Goal: Task Accomplishment & Management: Manage account settings

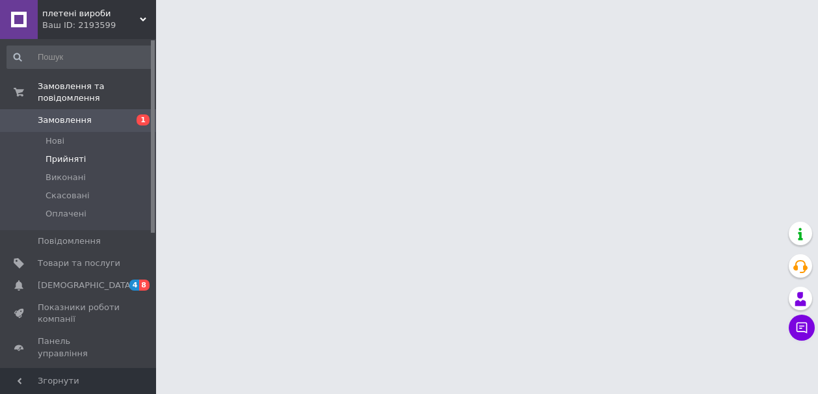
click at [62, 159] on span "Прийняті" at bounding box center [66, 160] width 40 height 12
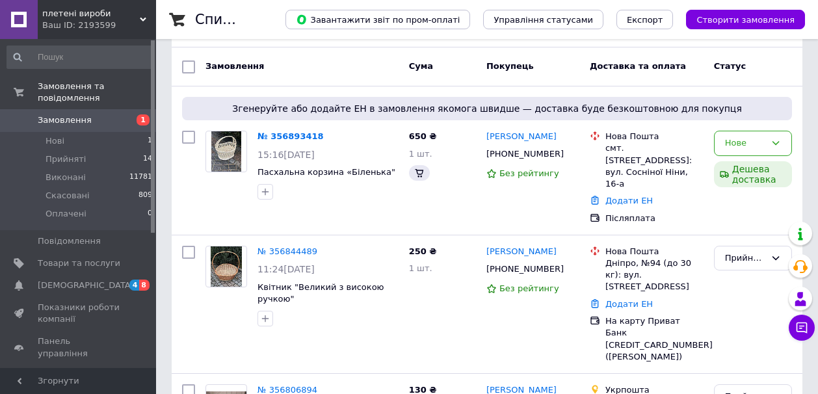
scroll to position [104, 0]
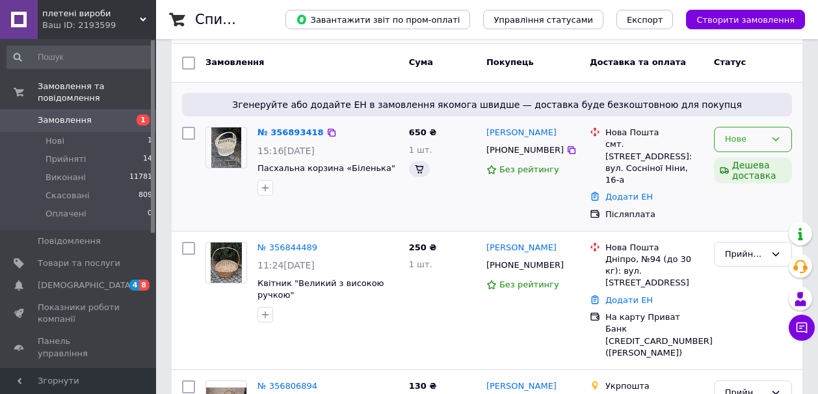
click at [775, 139] on icon at bounding box center [776, 139] width 10 height 10
click at [746, 169] on li "Прийнято" at bounding box center [753, 167] width 77 height 24
click at [776, 137] on icon at bounding box center [776, 139] width 10 height 10
click at [761, 165] on li "Прийнято" at bounding box center [753, 167] width 77 height 24
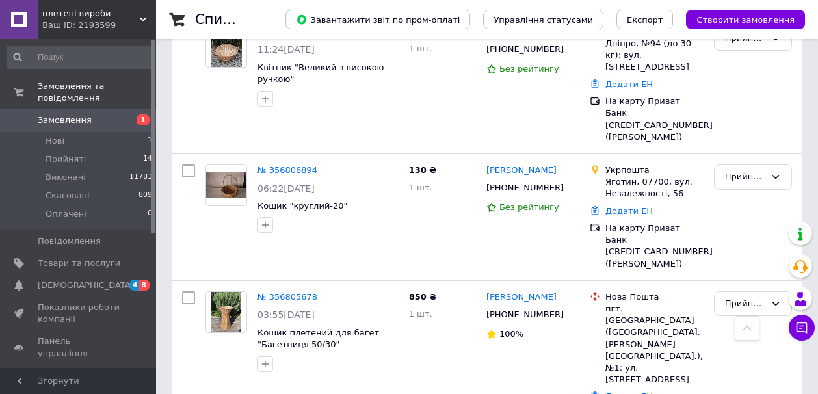
scroll to position [338, 0]
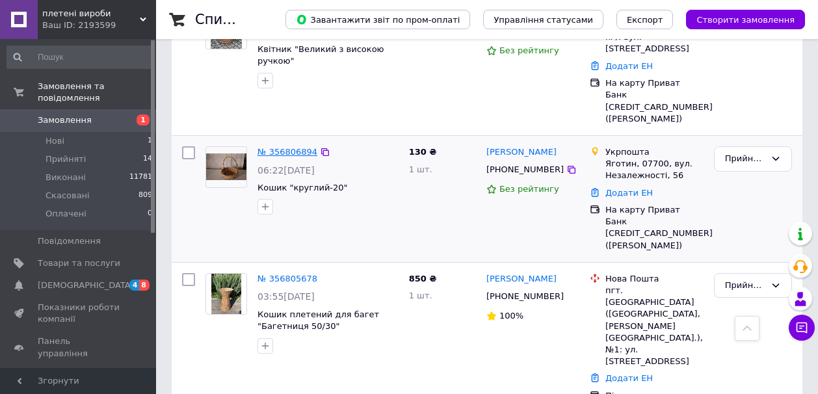
click at [293, 147] on link "№ 356806894" at bounding box center [288, 152] width 60 height 10
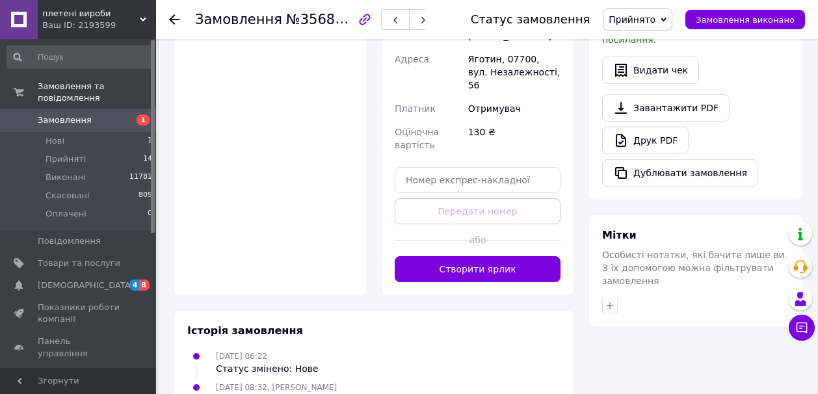
scroll to position [572, 0]
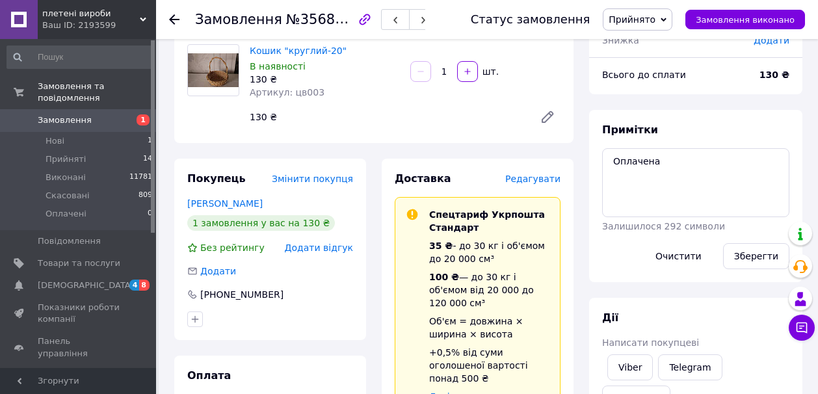
scroll to position [104, 0]
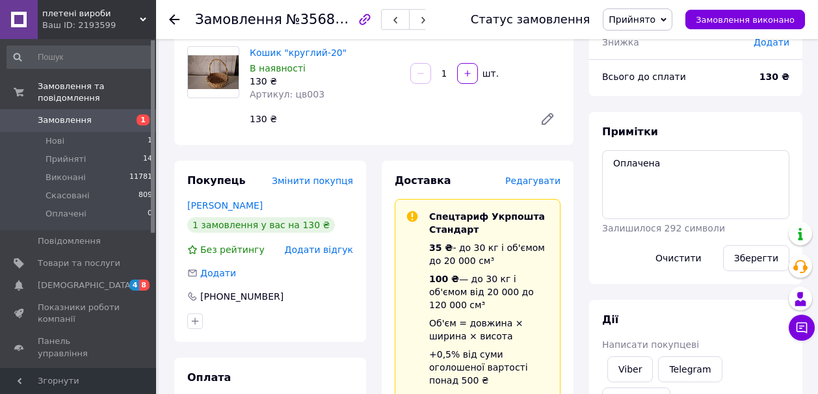
click at [530, 184] on span "Редагувати" at bounding box center [532, 181] width 55 height 10
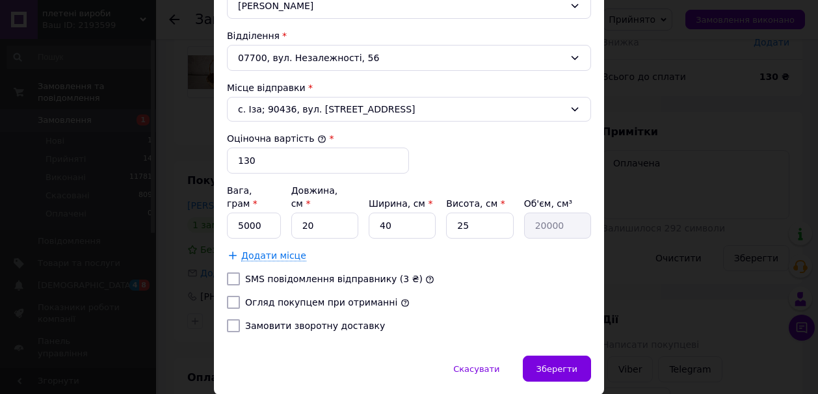
scroll to position [466, 0]
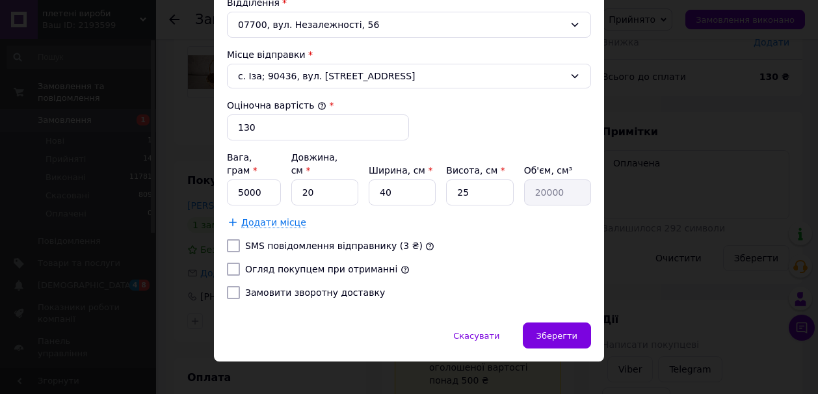
click at [345, 241] on label "SMS повідомлення відправнику (3 ₴)" at bounding box center [334, 246] width 178 height 10
click at [240, 239] on input "SMS повідомлення відправнику (3 ₴)" at bounding box center [233, 245] width 13 height 13
checkbox input "true"
click at [334, 264] on label "Огляд покупцем при отриманні" at bounding box center [321, 269] width 152 height 10
click at [240, 263] on input "Огляд покупцем при отриманні" at bounding box center [233, 269] width 13 height 13
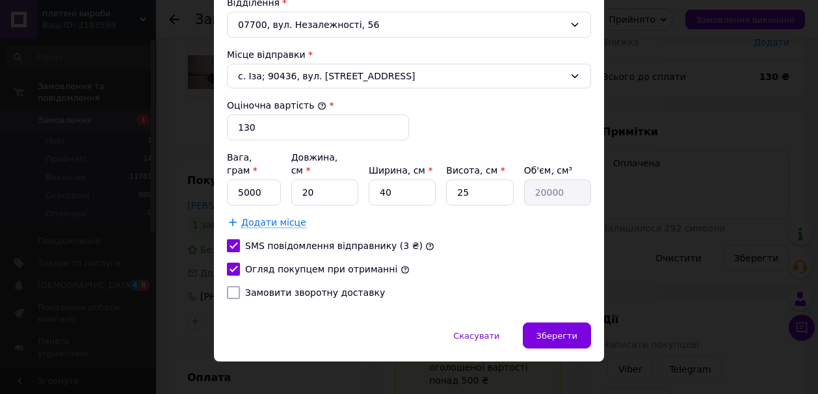
checkbox input "true"
click at [247, 180] on input "5000" at bounding box center [254, 193] width 54 height 26
type input "300"
click at [306, 180] on input "20" at bounding box center [324, 193] width 67 height 26
click at [385, 180] on input "40" at bounding box center [402, 193] width 67 height 26
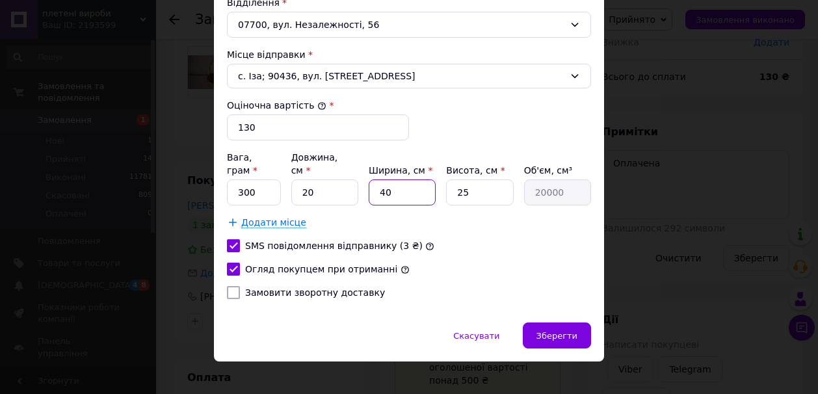
type input "0"
type input "30"
type input "15000"
type input "30"
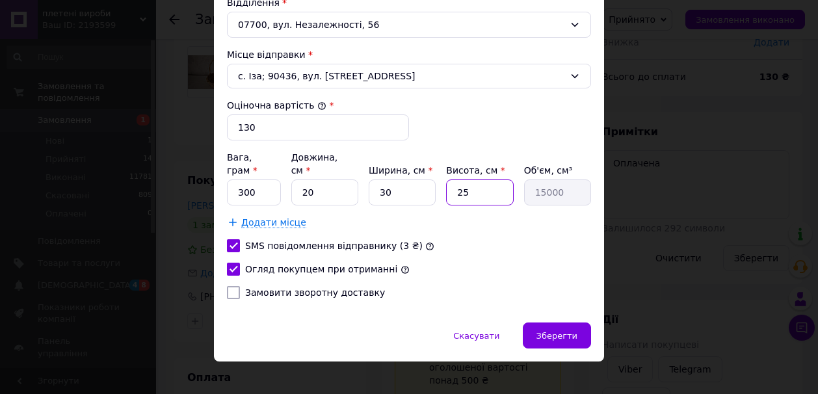
click at [461, 180] on input "25" at bounding box center [479, 193] width 67 height 26
type input "5"
type input "3000"
type input "35"
type input "21000"
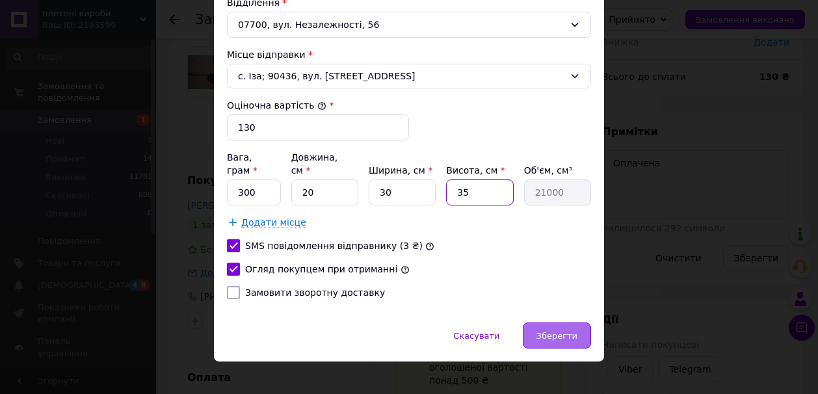
type input "35"
click at [552, 331] on span "Зберегти" at bounding box center [557, 336] width 41 height 10
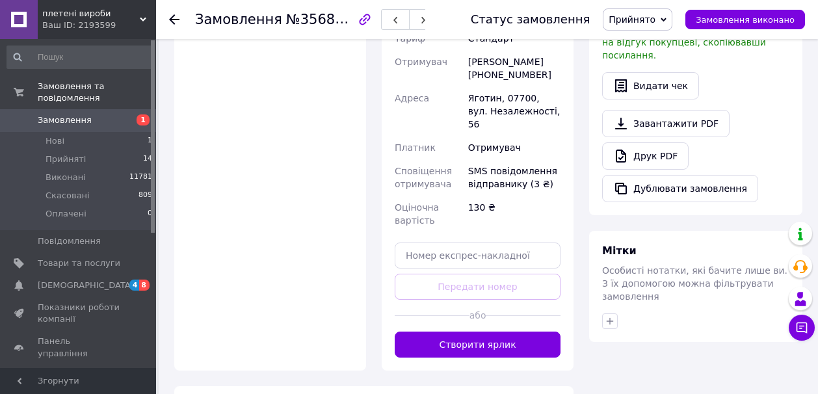
scroll to position [546, 0]
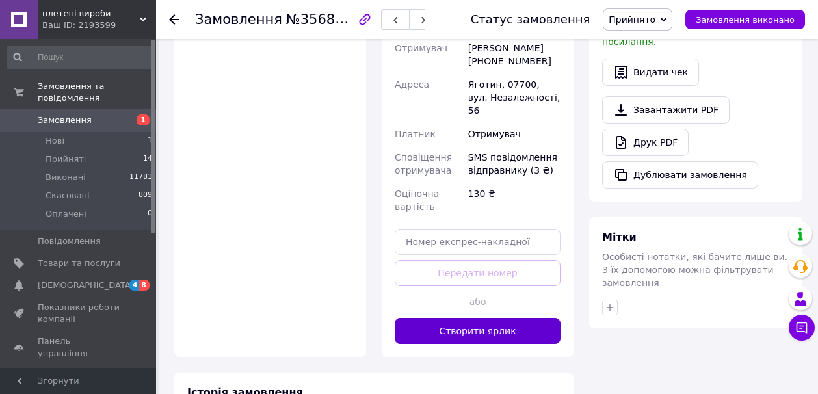
click at [526, 318] on button "Створити ярлик" at bounding box center [478, 331] width 166 height 26
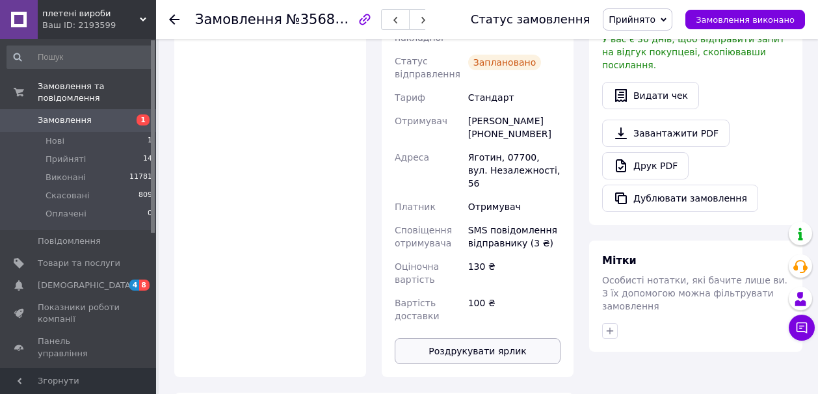
click at [518, 338] on button "Роздрукувати ярлик" at bounding box center [478, 351] width 166 height 26
click at [667, 17] on icon at bounding box center [664, 20] width 6 height 6
click at [654, 46] on li "Виконано" at bounding box center [638, 46] width 68 height 20
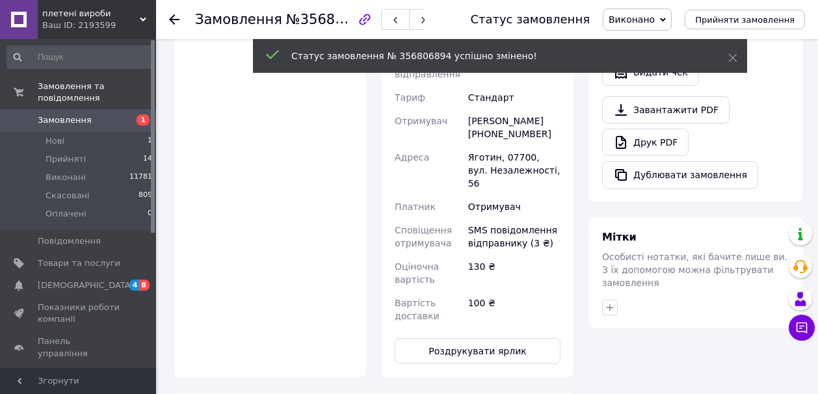
scroll to position [523, 0]
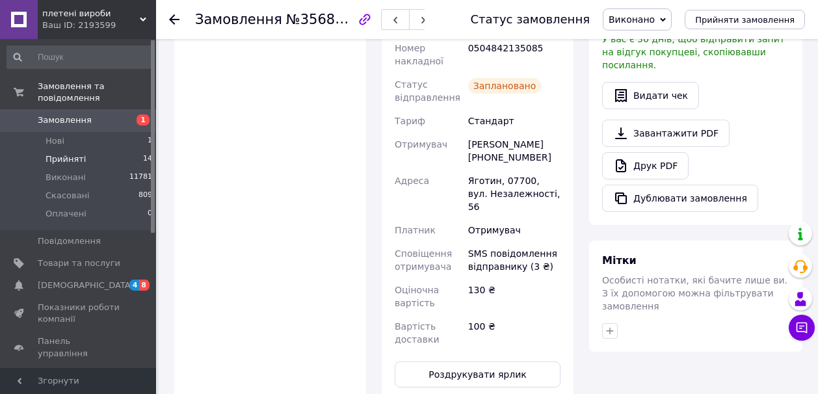
click at [77, 159] on span "Прийняті" at bounding box center [66, 160] width 40 height 12
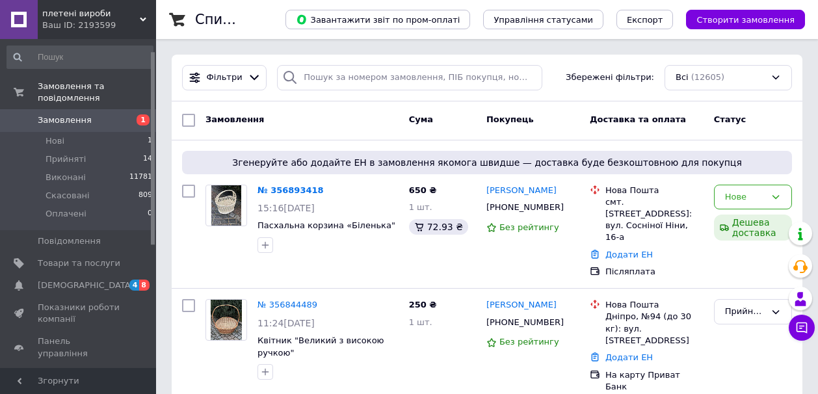
scroll to position [26, 0]
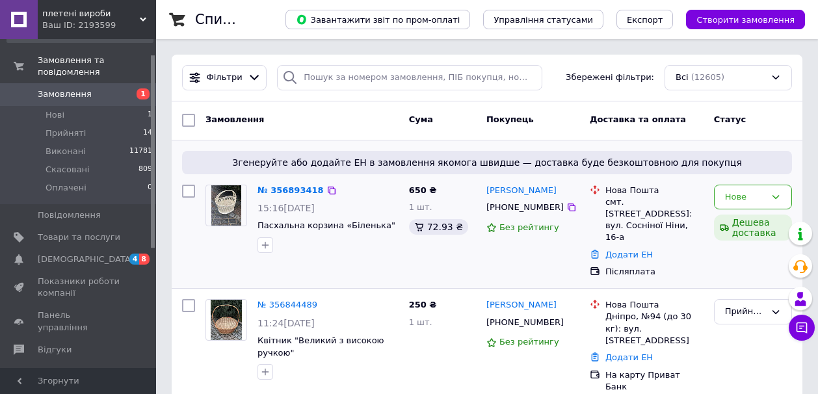
click at [308, 245] on div at bounding box center [328, 245] width 146 height 21
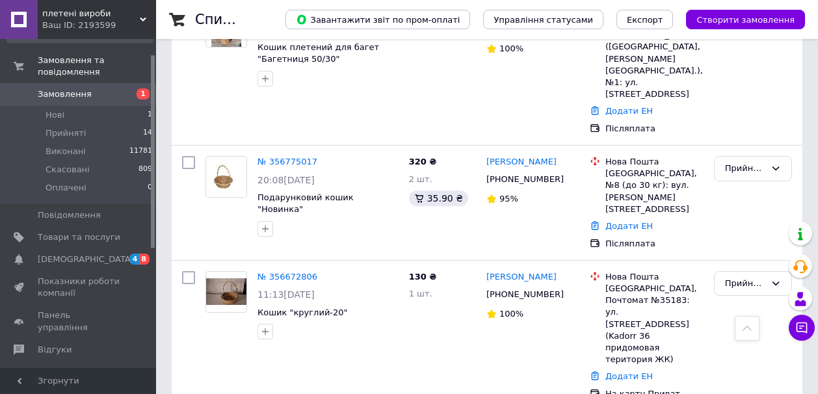
scroll to position [599, 0]
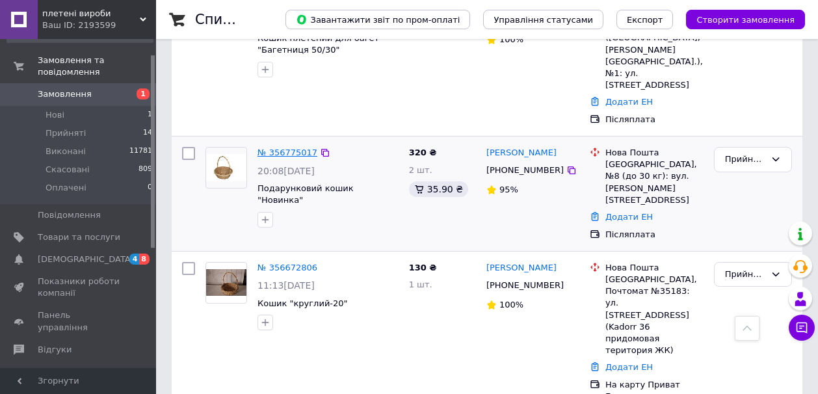
click at [288, 148] on link "№ 356775017" at bounding box center [288, 153] width 60 height 10
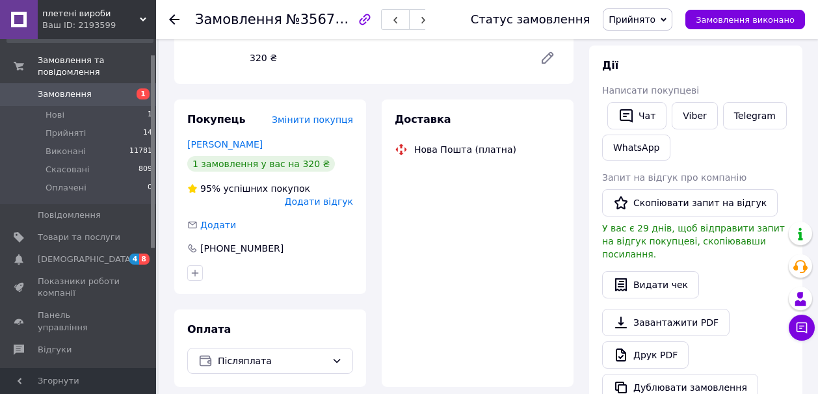
scroll to position [528, 0]
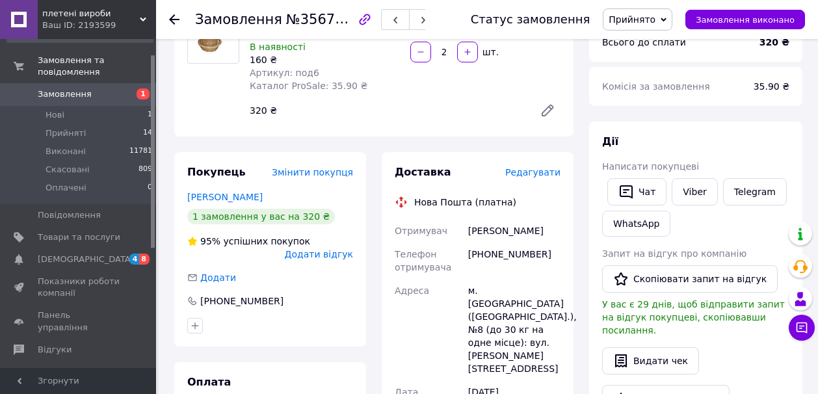
scroll to position [138, 0]
click at [548, 168] on span "Редагувати" at bounding box center [532, 173] width 55 height 10
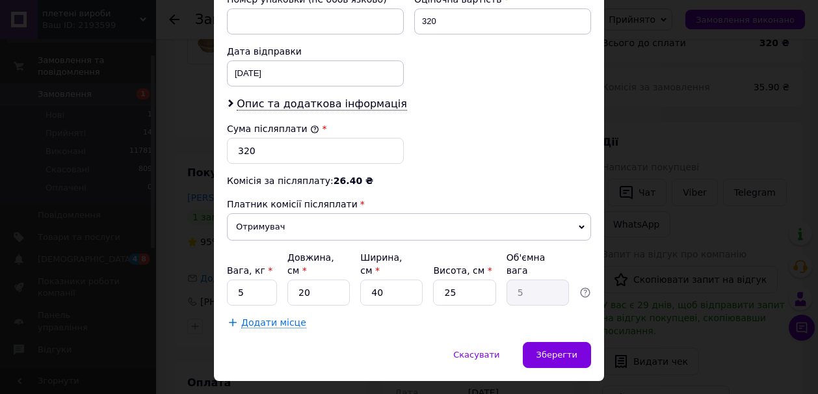
scroll to position [612, 0]
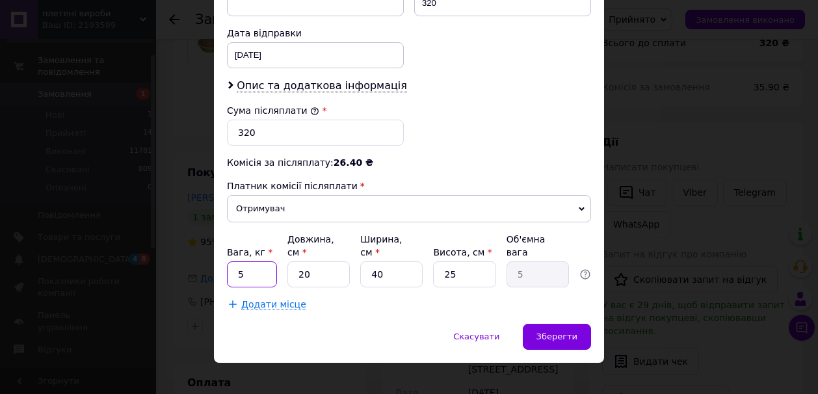
click at [249, 262] on input "5" at bounding box center [252, 275] width 50 height 26
type input "2"
click at [304, 262] on input "20" at bounding box center [319, 275] width 62 height 26
type input "0"
type input "0.1"
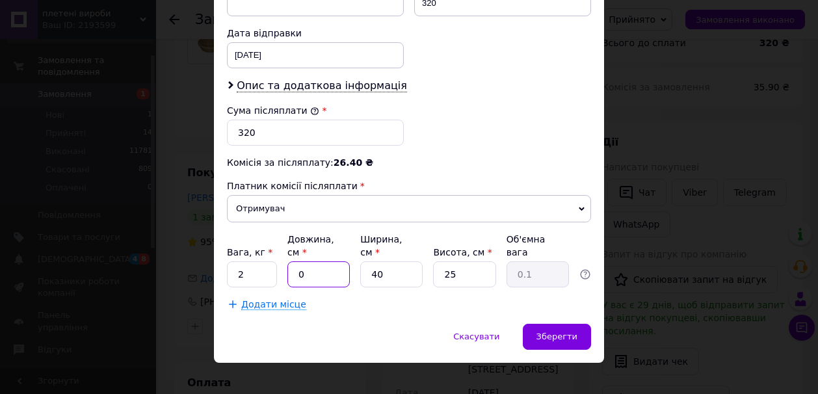
type input "30"
type input "7.5"
type input "30"
click at [450, 262] on input "25" at bounding box center [464, 275] width 62 height 26
type input "5"
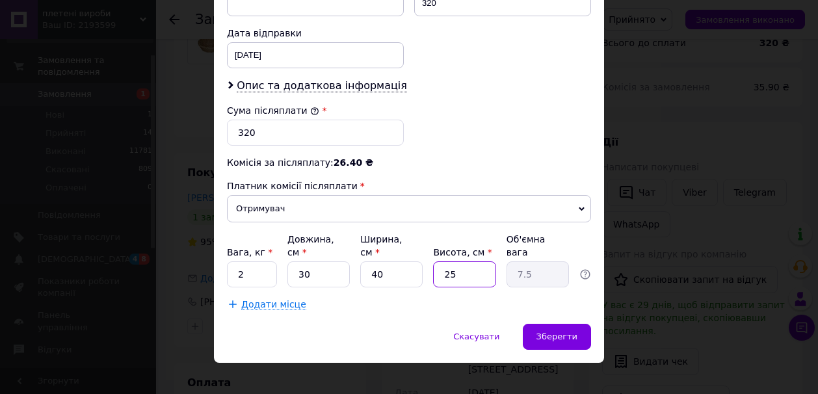
type input "1.5"
type input "45"
type input "13.5"
type input "45"
click at [571, 332] on span "Зберегти" at bounding box center [557, 337] width 41 height 10
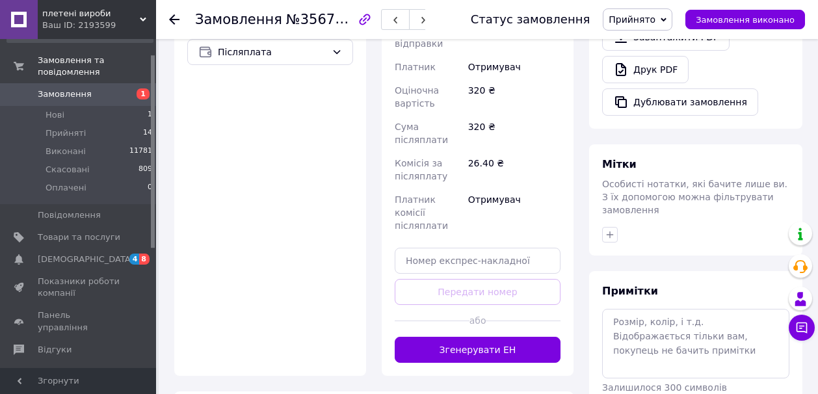
scroll to position [502, 0]
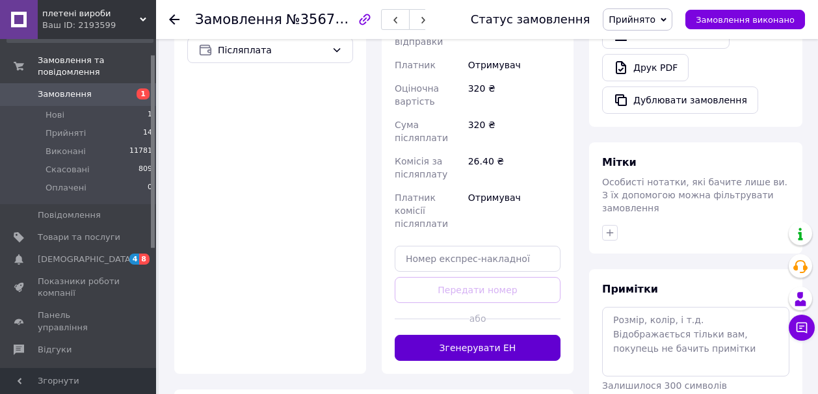
click at [540, 335] on button "Згенерувати ЕН" at bounding box center [478, 348] width 166 height 26
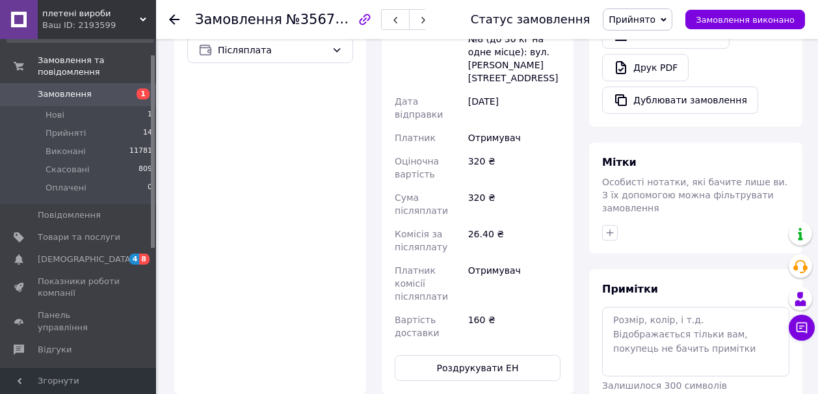
click at [585, 253] on div "Всього 1 товар 320 ₴ Доставка 160 ₴ Знижка Додати Всього до сплати 320 ₴ Комісі…" at bounding box center [696, 147] width 229 height 1190
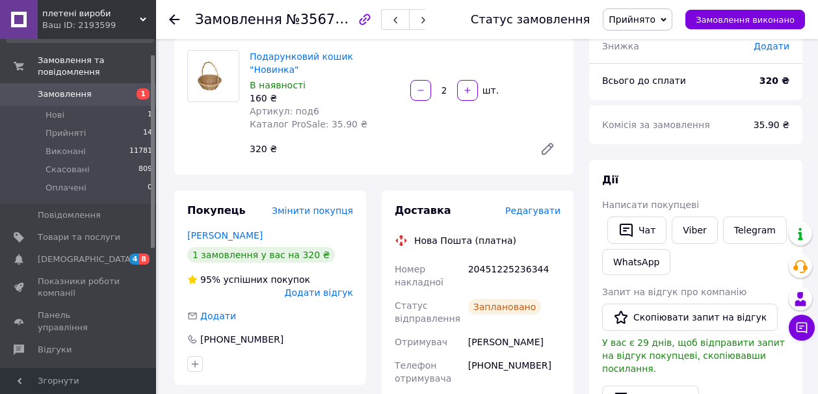
scroll to position [86, 0]
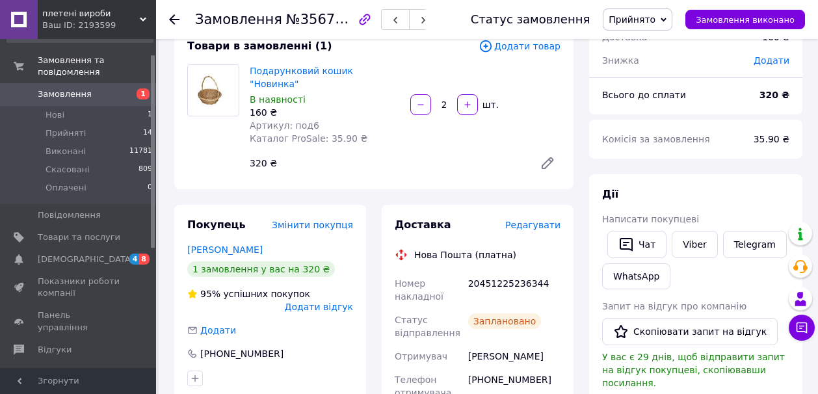
click at [667, 18] on icon at bounding box center [664, 20] width 6 height 6
click at [651, 45] on li "Виконано" at bounding box center [638, 46] width 68 height 20
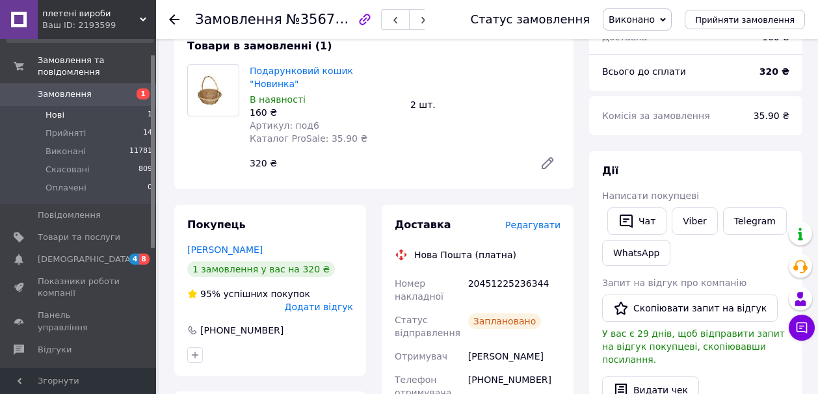
click at [62, 113] on span "Нові" at bounding box center [55, 115] width 19 height 12
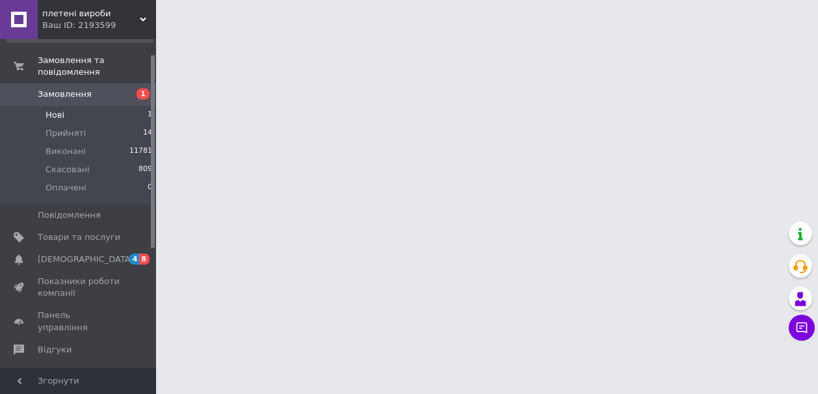
click at [62, 116] on span "Нові" at bounding box center [55, 115] width 19 height 12
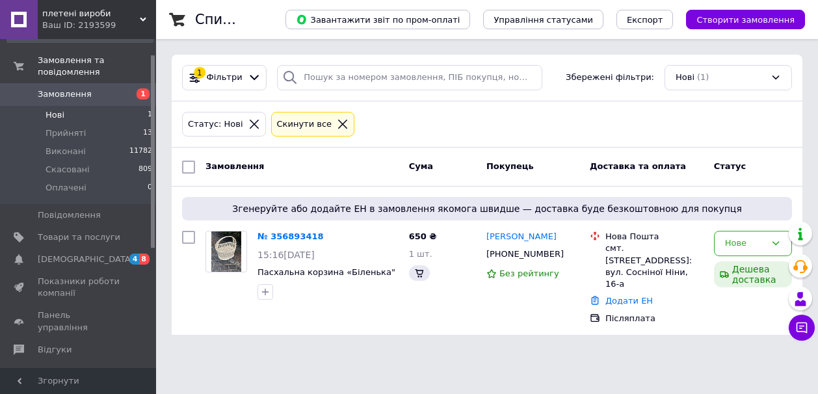
click at [135, 114] on li "Нові 1" at bounding box center [80, 115] width 160 height 18
click at [113, 92] on span "Замовлення" at bounding box center [79, 94] width 83 height 12
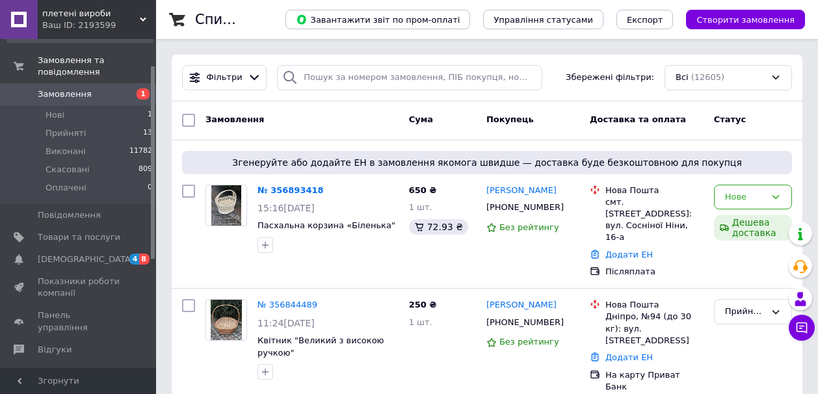
scroll to position [52, 0]
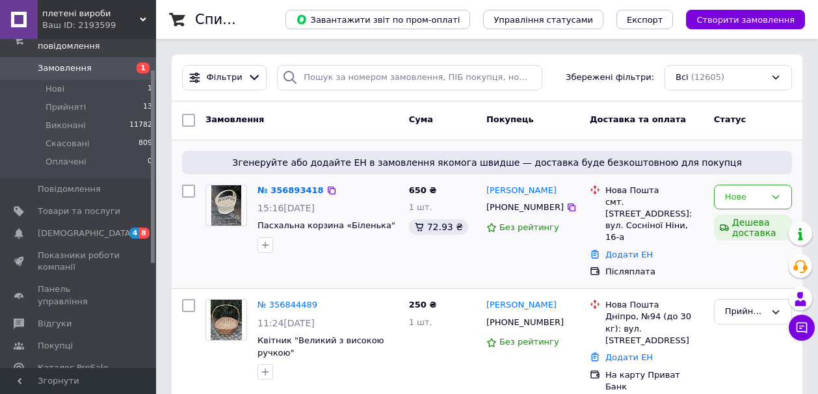
click at [317, 247] on div at bounding box center [328, 245] width 146 height 21
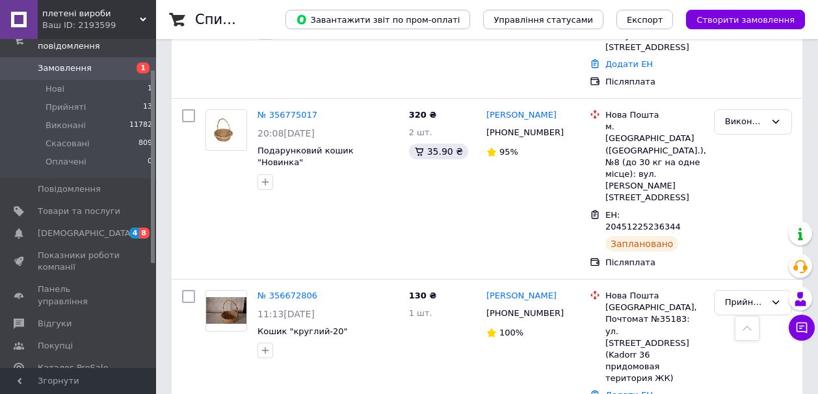
scroll to position [651, 0]
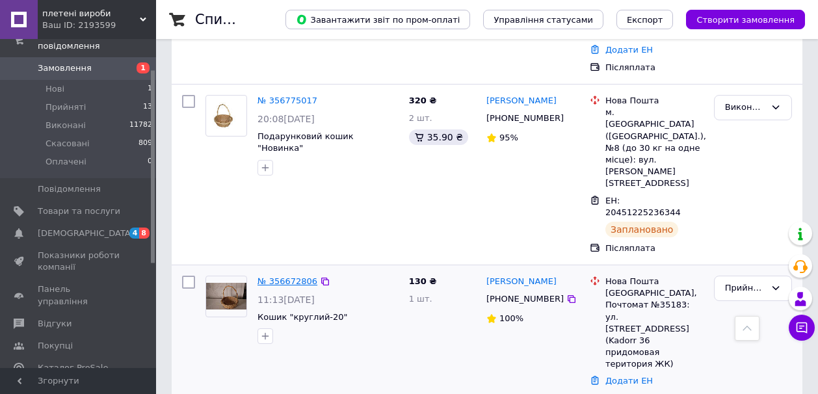
click at [284, 276] on link "№ 356672806" at bounding box center [288, 281] width 60 height 10
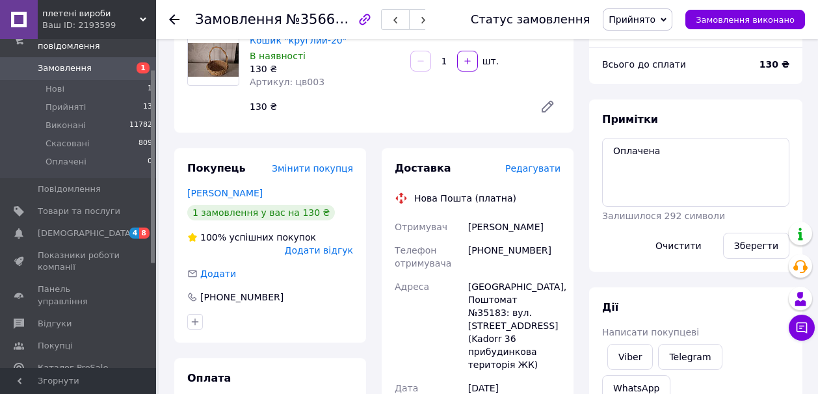
scroll to position [116, 0]
click at [541, 169] on span "Редагувати" at bounding box center [532, 169] width 55 height 10
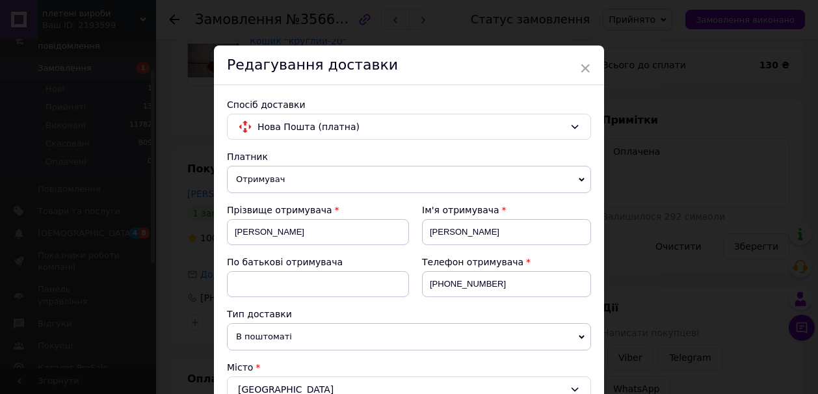
click at [587, 152] on div "Платник" at bounding box center [409, 156] width 364 height 13
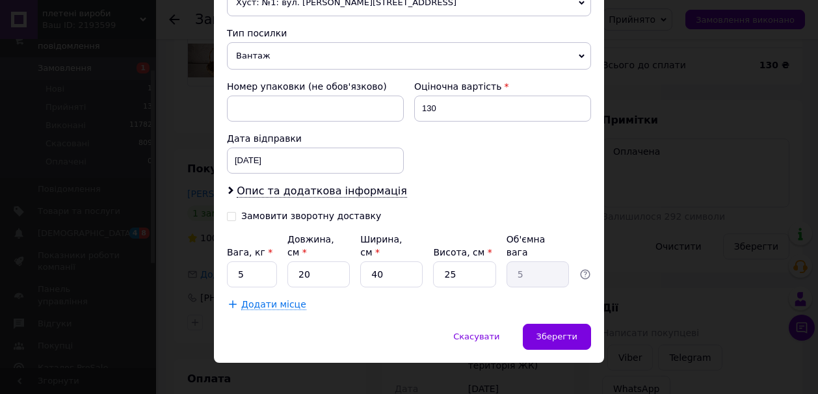
scroll to position [520, 0]
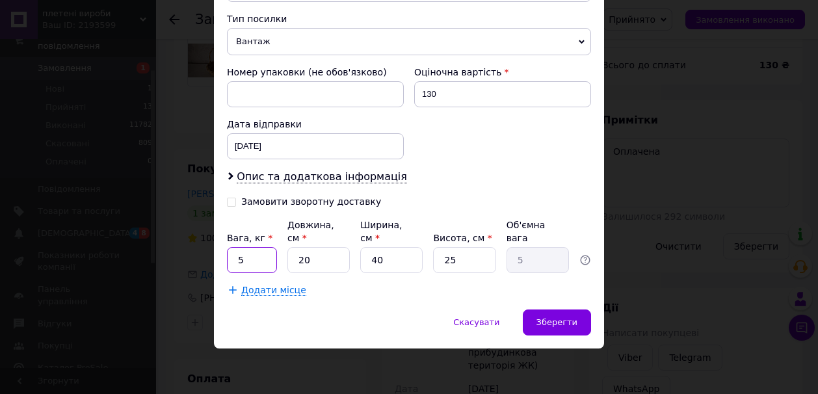
click at [235, 258] on input "5" at bounding box center [252, 260] width 50 height 26
type input "0.5"
click at [375, 260] on input "40" at bounding box center [391, 260] width 62 height 26
type input "0"
type input "0.1"
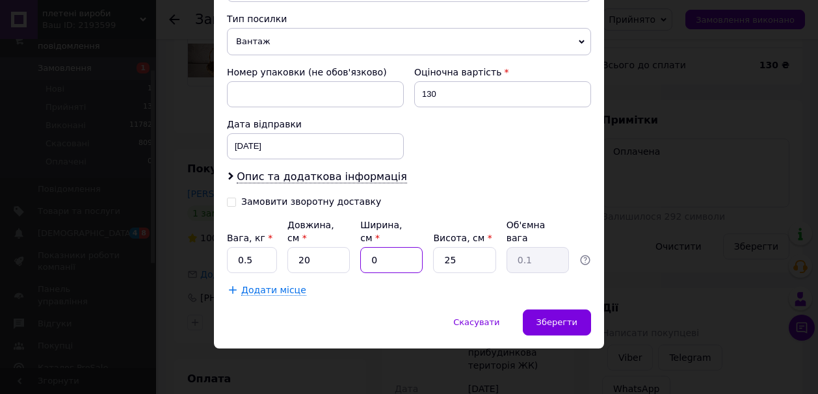
type input "30"
type input "3.75"
type input "30"
click at [569, 314] on div "Зберегти" at bounding box center [557, 323] width 68 height 26
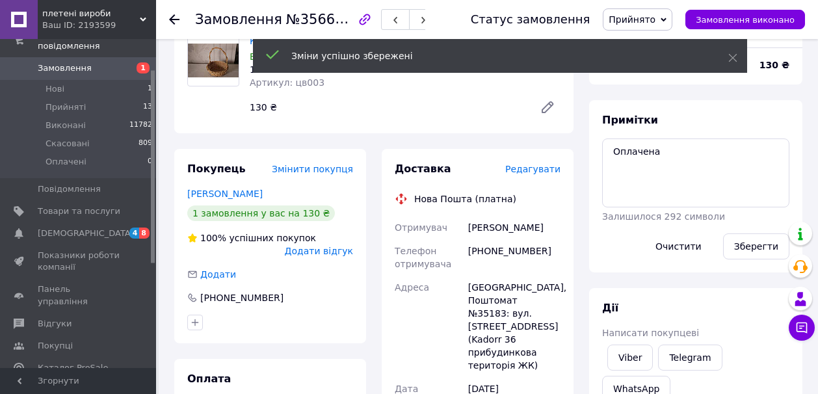
click at [578, 306] on div "Доставка Редагувати Нова Пошта (платна) Отримувач [PERSON_NAME] отримувача [PHO…" at bounding box center [478, 380] width 208 height 463
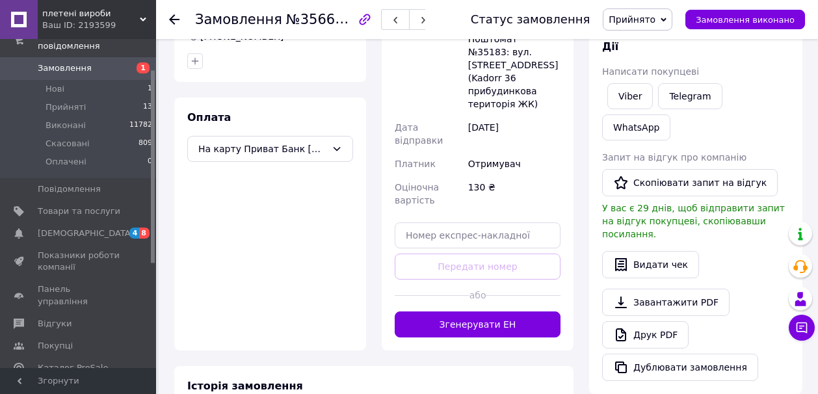
scroll to position [402, 0]
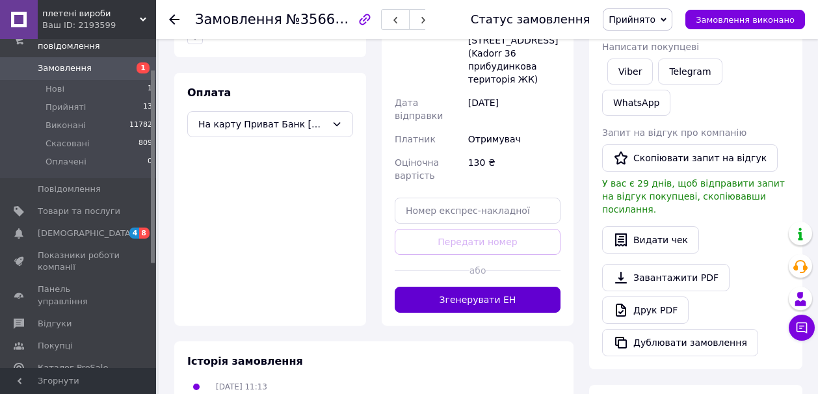
click at [546, 297] on button "Згенерувати ЕН" at bounding box center [478, 300] width 166 height 26
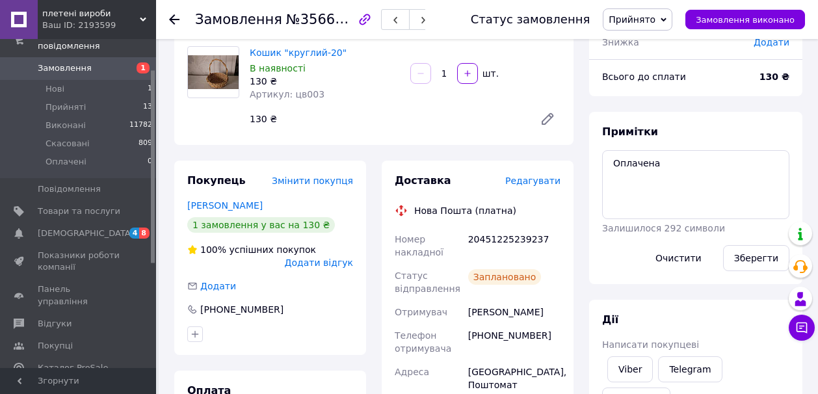
scroll to position [90, 0]
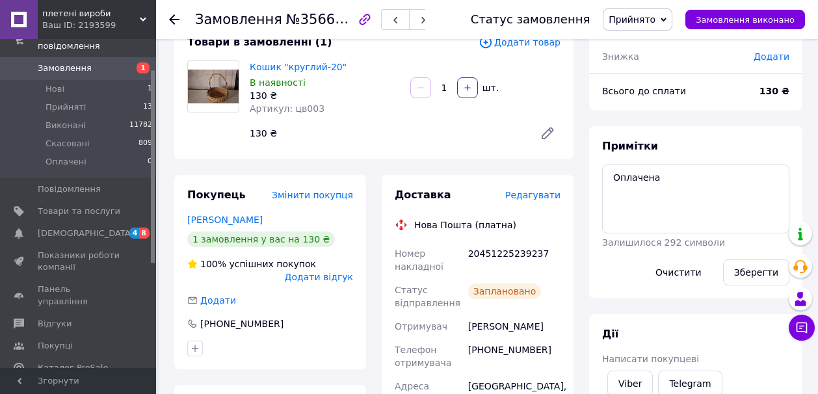
click at [667, 18] on icon at bounding box center [664, 20] width 6 height 6
click at [648, 49] on li "Виконано" at bounding box center [638, 46] width 68 height 20
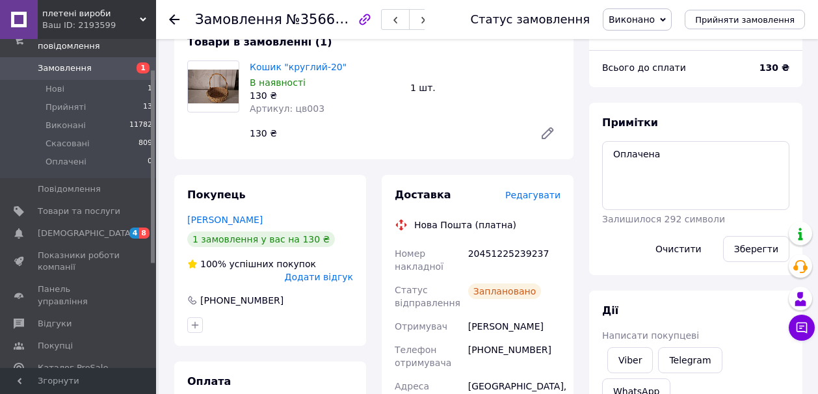
click at [176, 16] on icon at bounding box center [174, 19] width 10 height 10
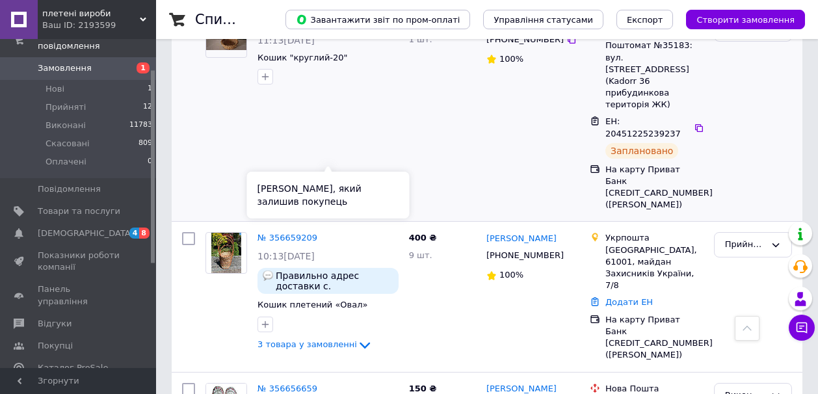
scroll to position [911, 0]
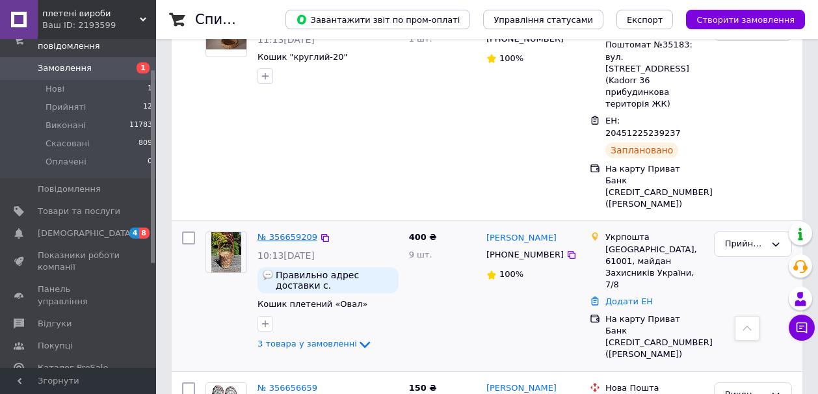
click at [290, 232] on link "№ 356659209" at bounding box center [288, 237] width 60 height 10
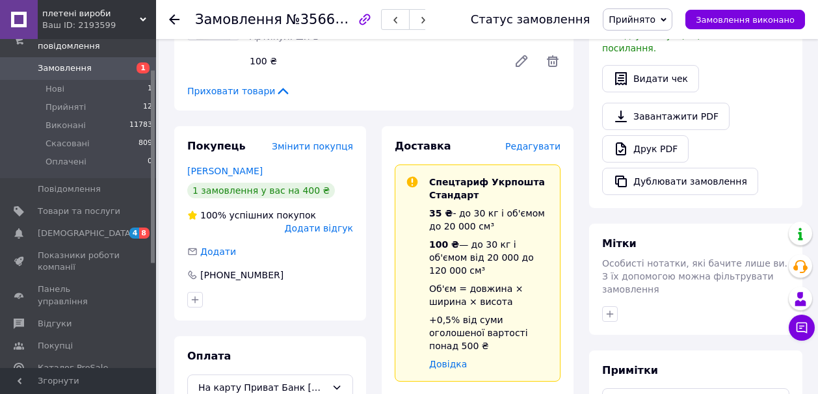
scroll to position [355, 0]
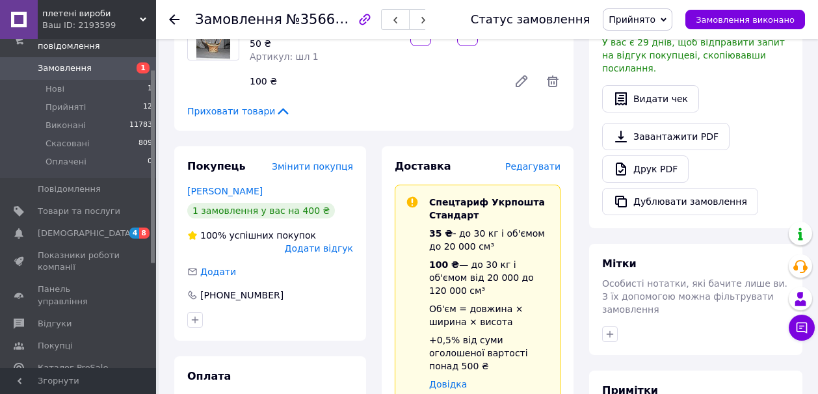
click at [541, 161] on div "Редагувати" at bounding box center [532, 166] width 55 height 13
click at [540, 166] on span "Редагувати" at bounding box center [532, 166] width 55 height 10
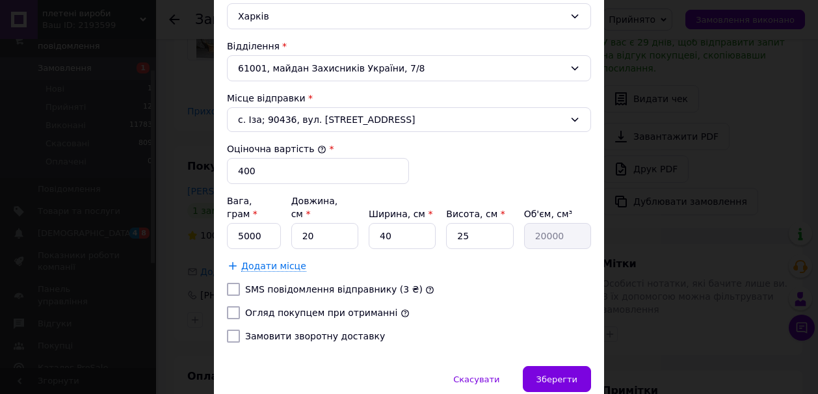
scroll to position [466, 0]
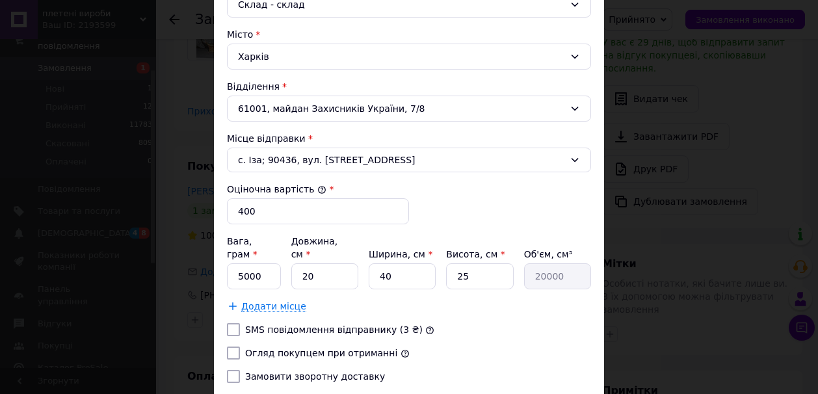
scroll to position [362, 0]
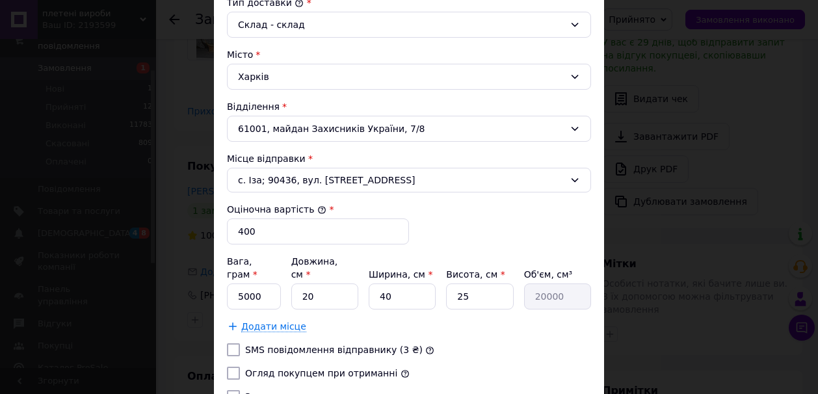
click at [576, 126] on icon at bounding box center [575, 129] width 10 height 10
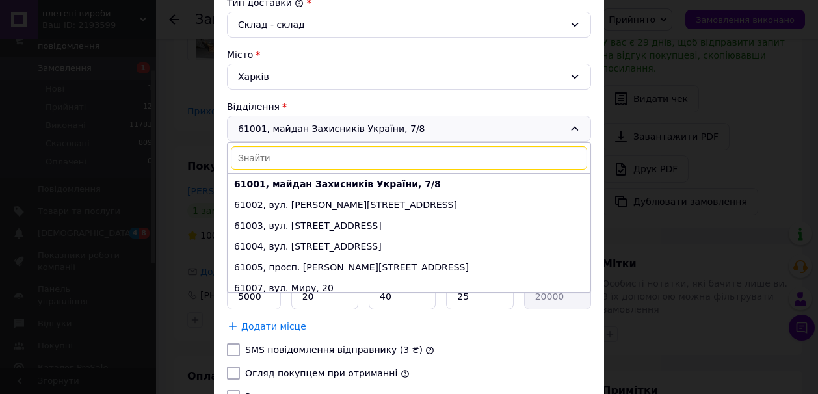
click at [317, 83] on div "Харків" at bounding box center [409, 77] width 364 height 26
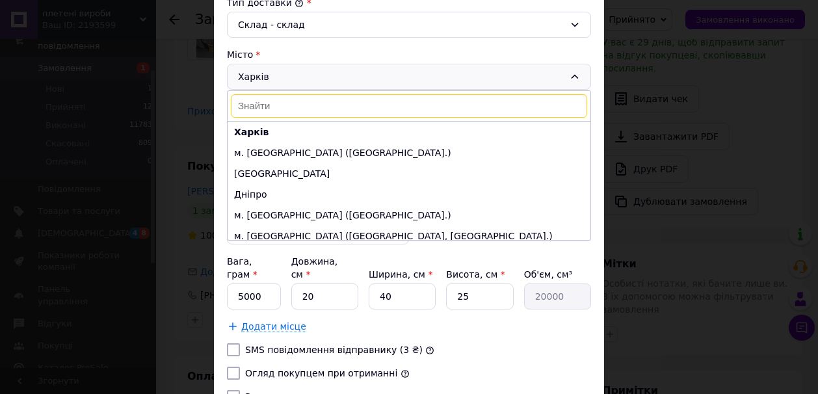
click at [254, 108] on input at bounding box center [409, 105] width 357 height 23
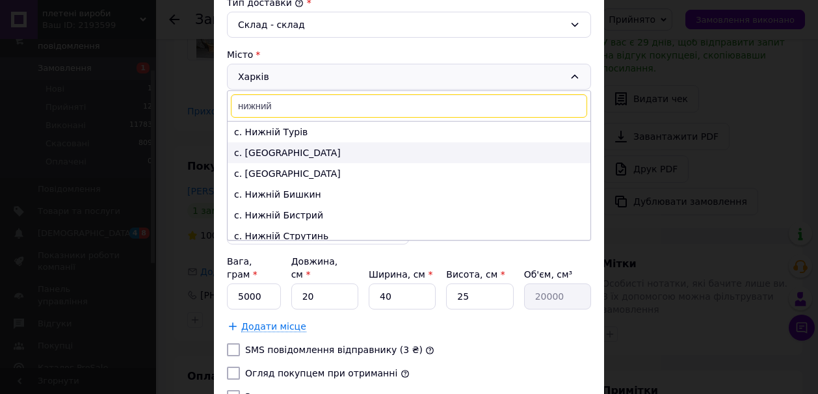
type input "нижний"
click at [286, 150] on li "с. [GEOGRAPHIC_DATA]" at bounding box center [409, 152] width 363 height 21
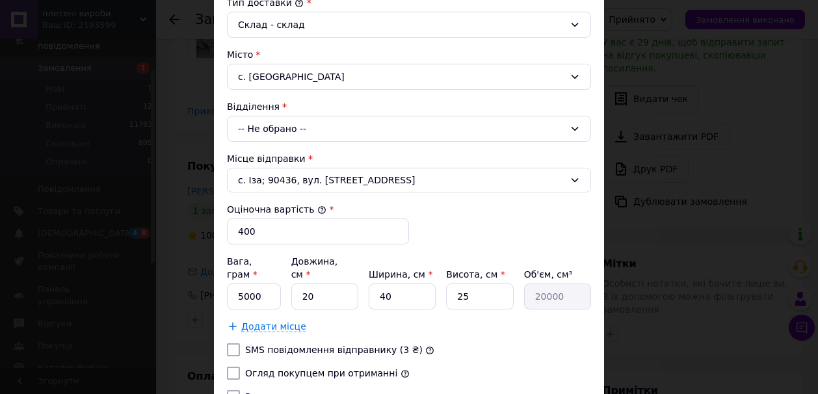
click at [289, 127] on div "-- Не обрано --" at bounding box center [409, 129] width 364 height 26
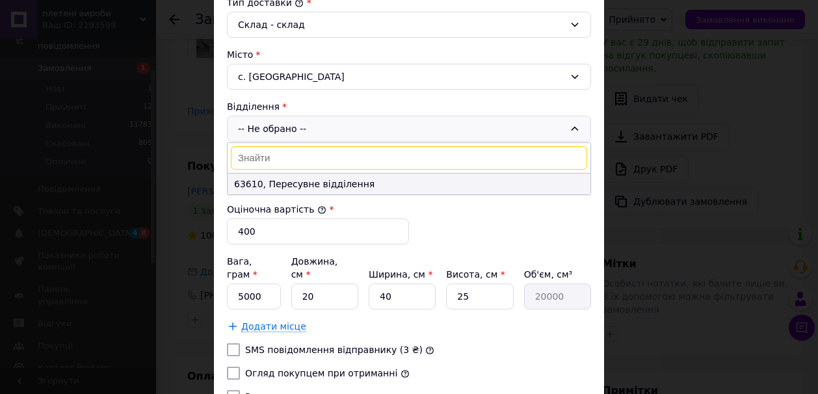
click at [261, 183] on li "63610, Пересувне відділення" at bounding box center [409, 184] width 363 height 21
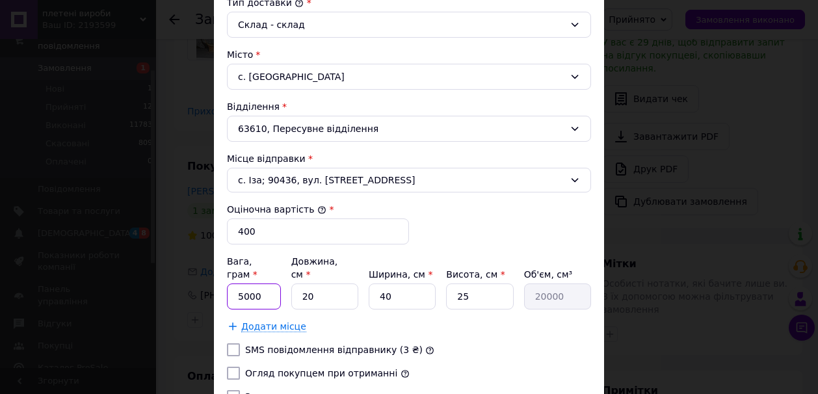
click at [263, 284] on input "5000" at bounding box center [254, 297] width 54 height 26
type input "500"
click at [474, 284] on input "25" at bounding box center [479, 297] width 67 height 26
type input "2"
type input "1600"
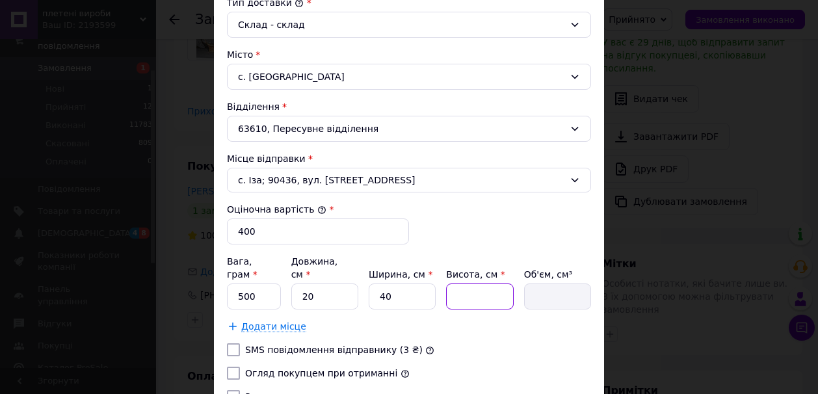
type input "7"
type input "5600"
type input "70"
type input "56000"
type input "70"
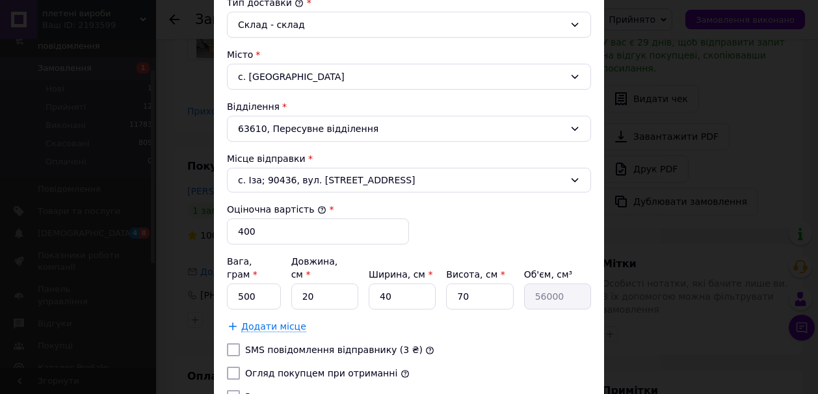
click at [324, 345] on label "SMS повідомлення відправнику (3 ₴)" at bounding box center [334, 350] width 178 height 10
click at [240, 343] on input "SMS повідомлення відправнику (3 ₴)" at bounding box center [233, 349] width 13 height 13
checkbox input "true"
click at [321, 368] on label "Огляд покупцем при отриманні" at bounding box center [321, 373] width 152 height 10
click at [240, 367] on input "Огляд покупцем при отриманні" at bounding box center [233, 373] width 13 height 13
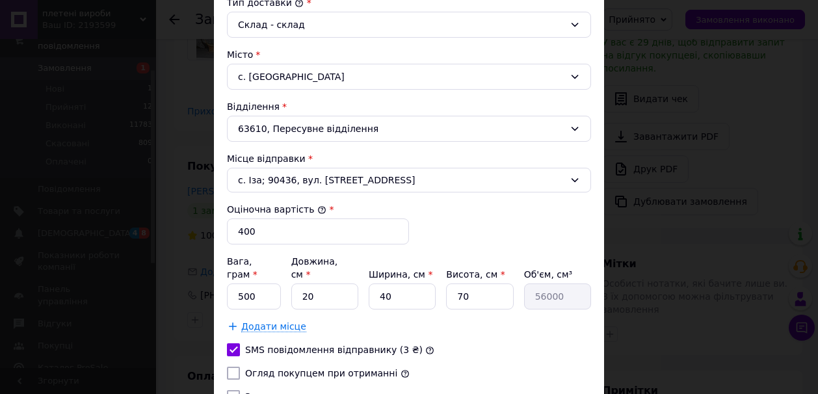
checkbox input "true"
click at [451, 343] on div "SMS повідомлення відправнику (3 ₴)" at bounding box center [409, 349] width 370 height 13
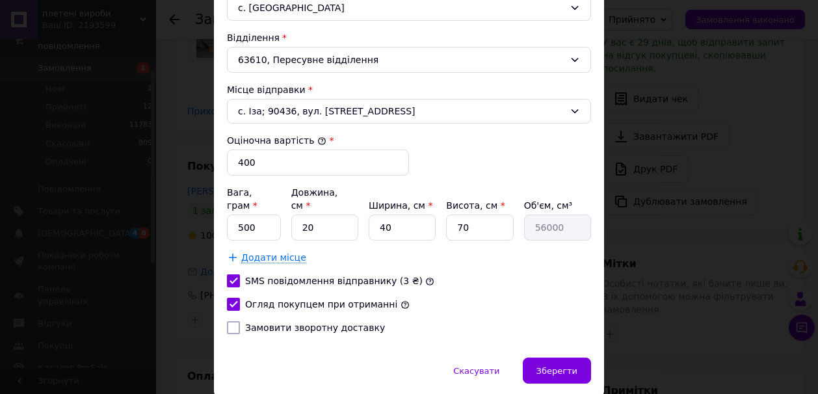
scroll to position [466, 0]
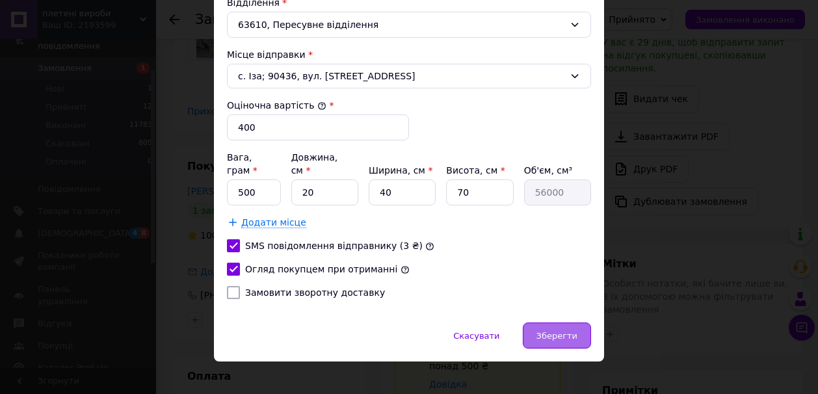
click at [554, 323] on div "Зберегти" at bounding box center [557, 336] width 68 height 26
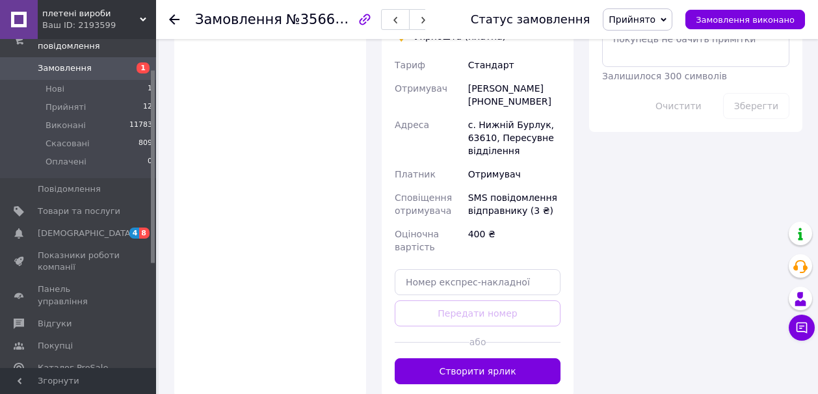
scroll to position [746, 0]
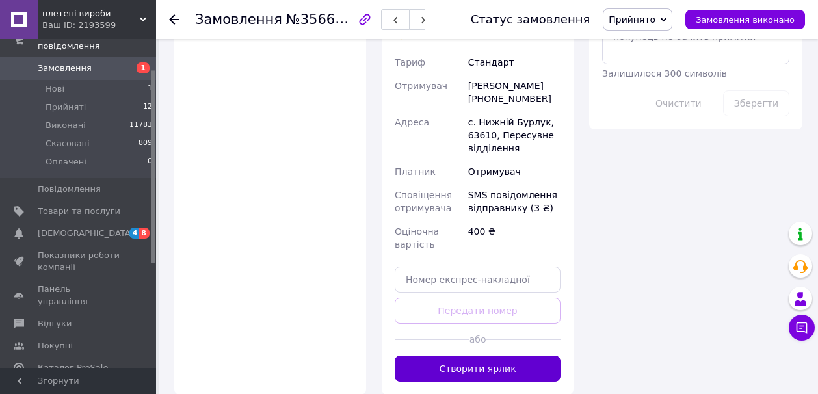
click at [513, 356] on button "Створити ярлик" at bounding box center [478, 369] width 166 height 26
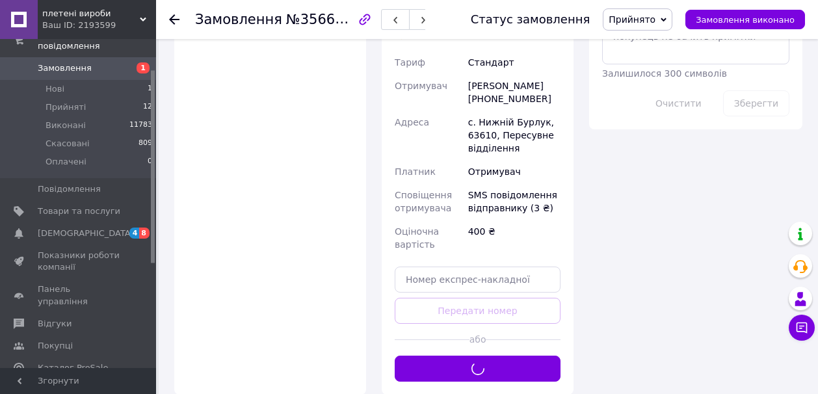
click at [579, 99] on div "Доставка Редагувати Спецтариф Укрпошта Стандарт 35 ₴ - до 30 кг і об'ємом до 20…" at bounding box center [478, 75] width 208 height 639
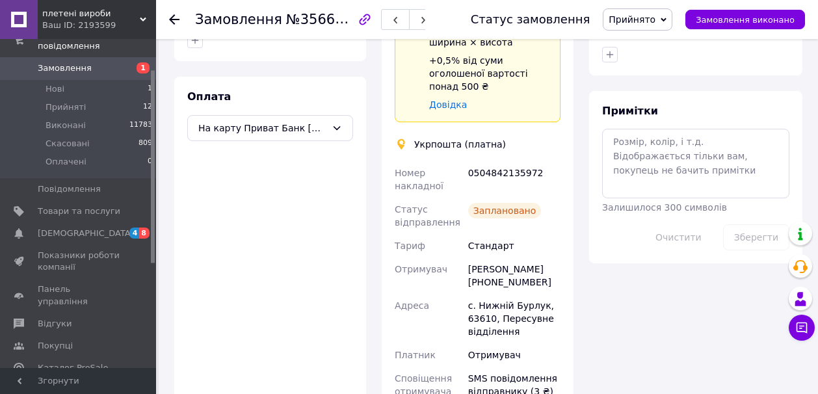
scroll to position [615, 0]
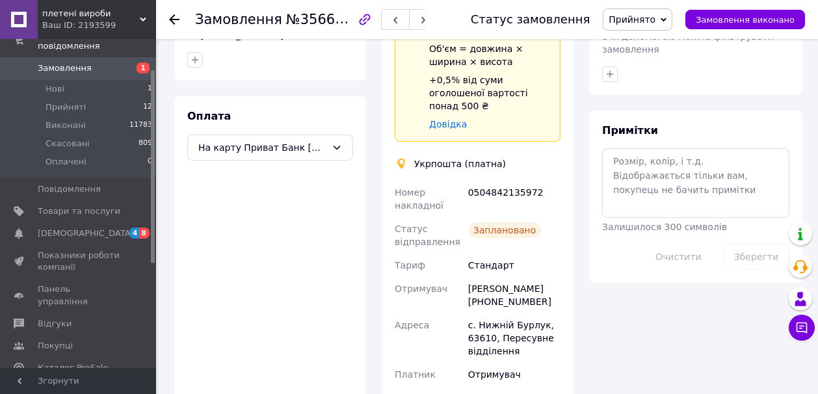
click at [578, 206] on div "Доставка Редагувати Спецтариф Укрпошта Стандарт 35 ₴ - до 30 кг і об'ємом до 20…" at bounding box center [478, 215] width 208 height 659
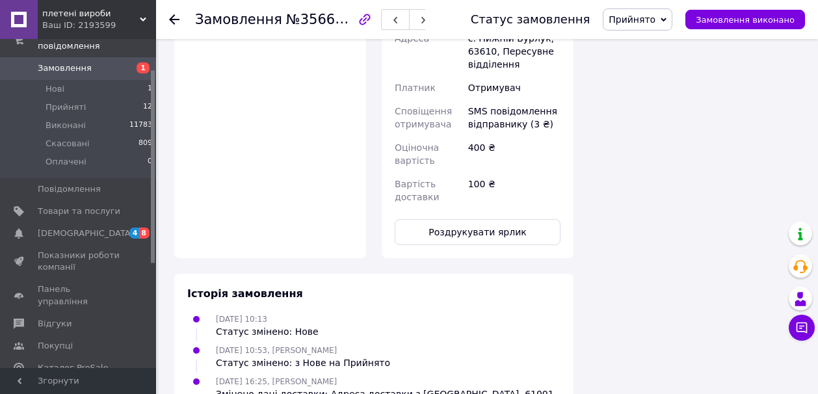
scroll to position [928, 0]
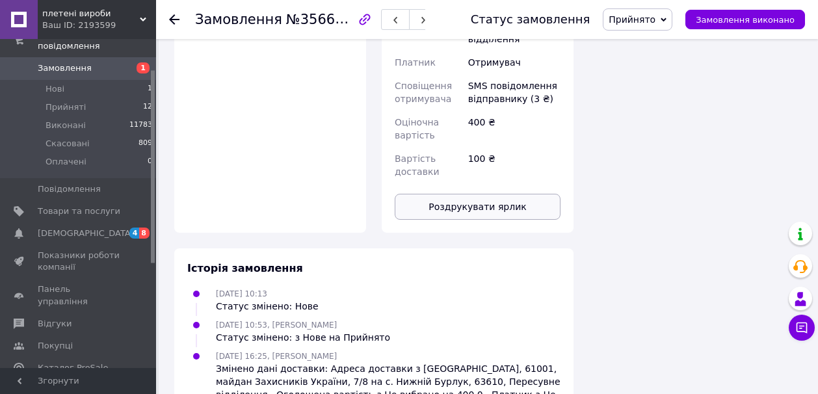
click at [484, 194] on button "Роздрукувати ярлик" at bounding box center [478, 207] width 166 height 26
click at [667, 17] on icon at bounding box center [664, 20] width 6 height 6
click at [654, 42] on li "Виконано" at bounding box center [638, 46] width 68 height 20
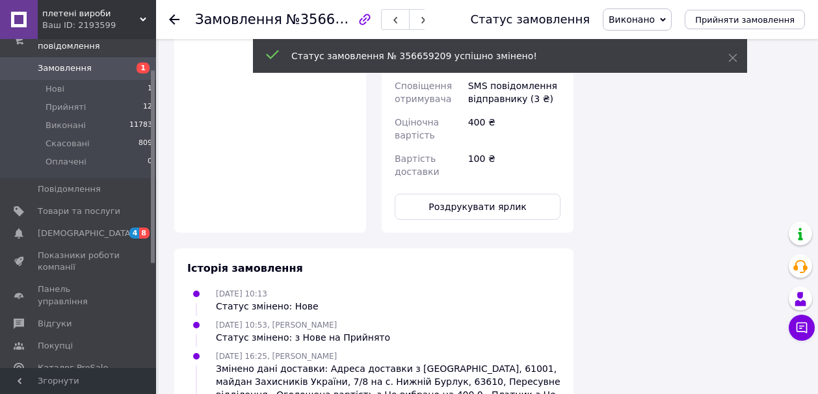
scroll to position [904, 0]
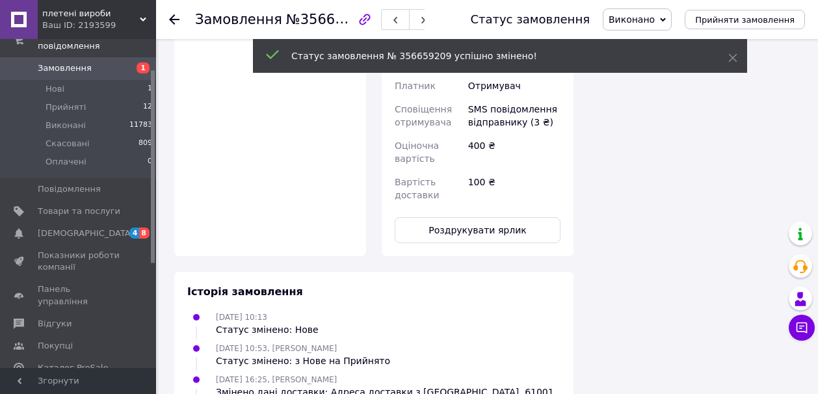
click at [176, 19] on use at bounding box center [174, 19] width 10 height 10
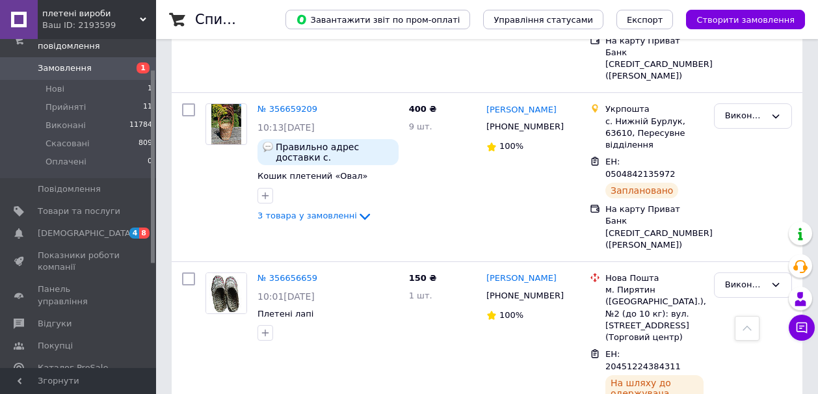
scroll to position [1041, 0]
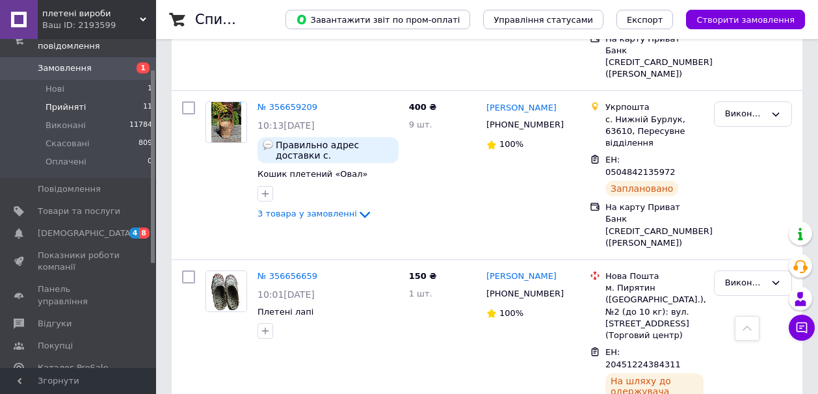
click at [81, 105] on span "Прийняті" at bounding box center [66, 107] width 40 height 12
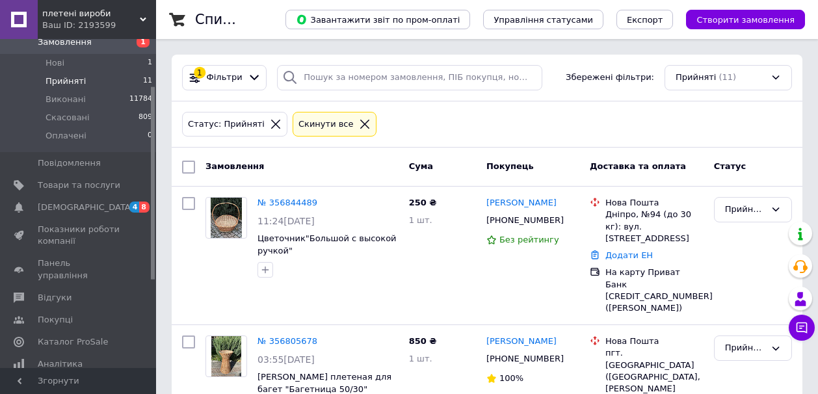
scroll to position [104, 0]
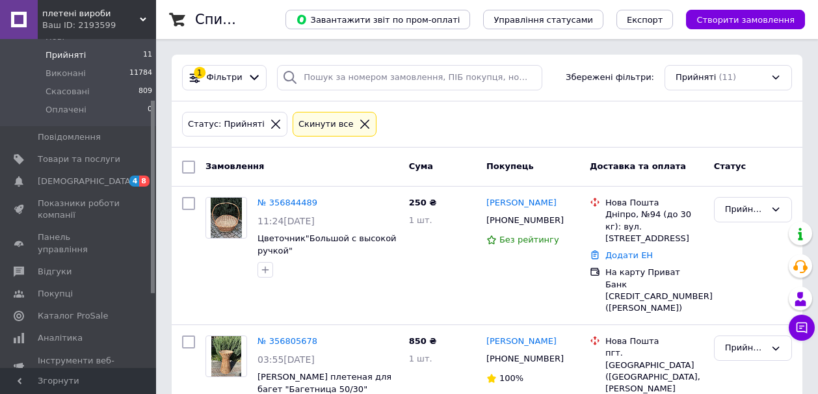
click at [331, 168] on div "Замовлення" at bounding box center [302, 166] width 204 height 23
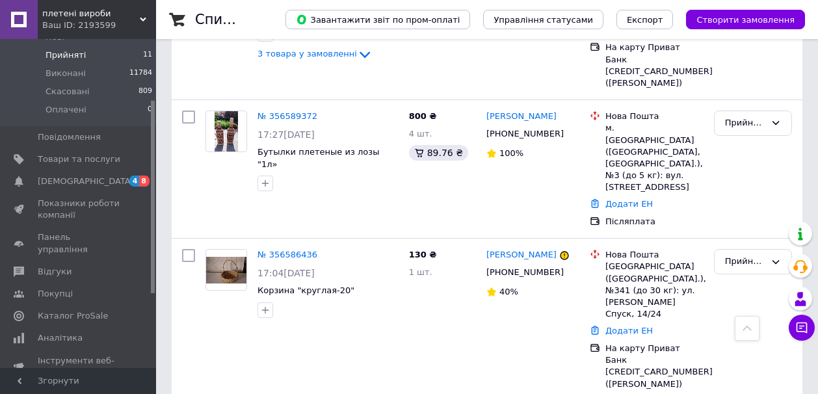
scroll to position [546, 0]
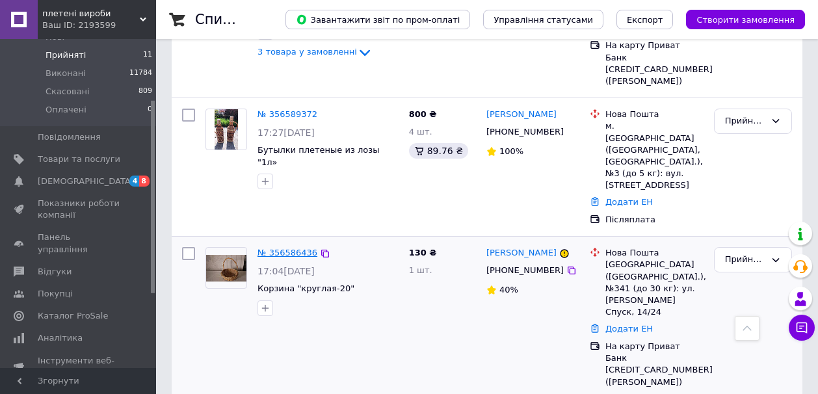
click at [293, 248] on link "№ 356586436" at bounding box center [288, 253] width 60 height 10
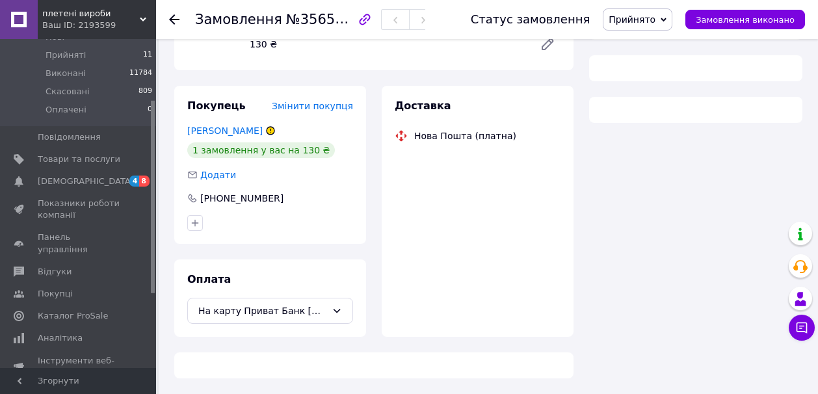
scroll to position [506, 0]
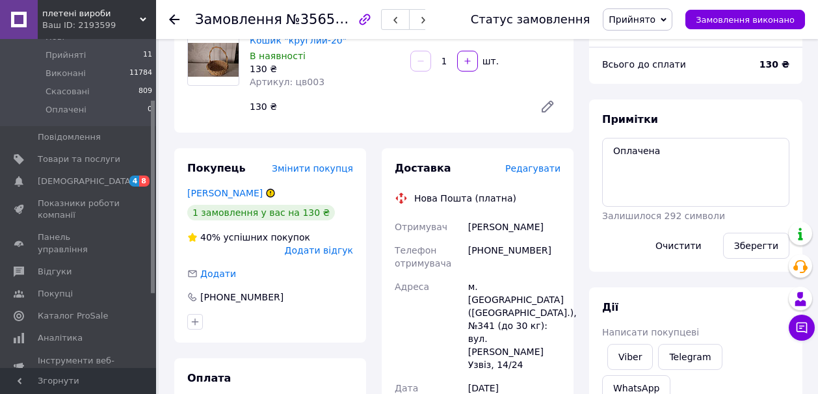
scroll to position [116, 0]
click at [552, 168] on span "Редагувати" at bounding box center [532, 169] width 55 height 10
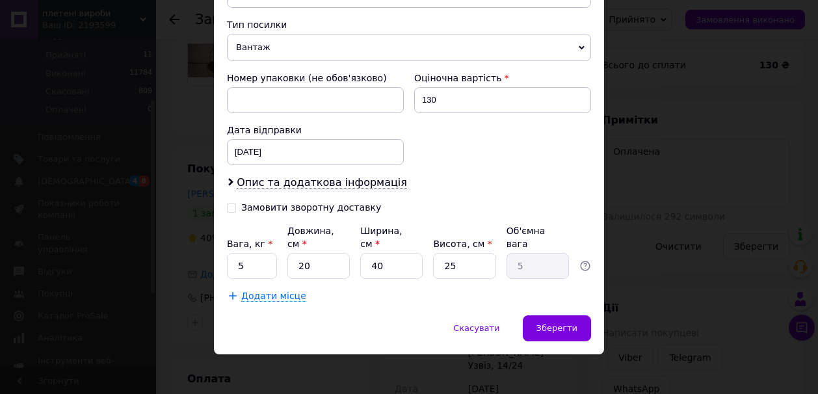
scroll to position [506, 0]
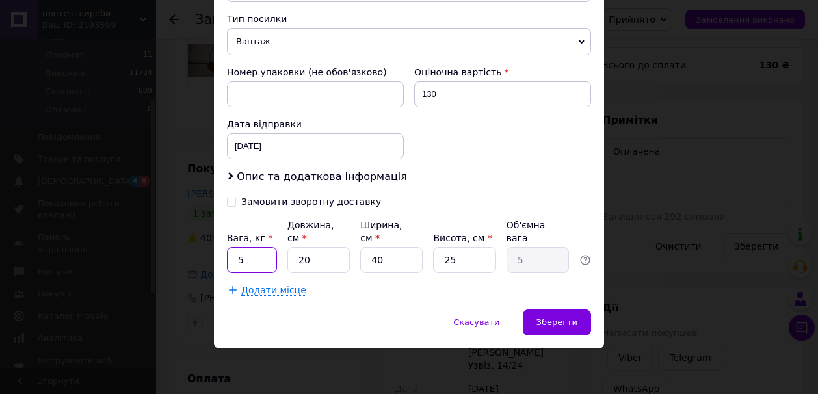
click at [235, 261] on input "5" at bounding box center [252, 260] width 50 height 26
type input "0.5"
click at [375, 260] on input "40" at bounding box center [391, 260] width 62 height 26
type input "0"
type input "0.1"
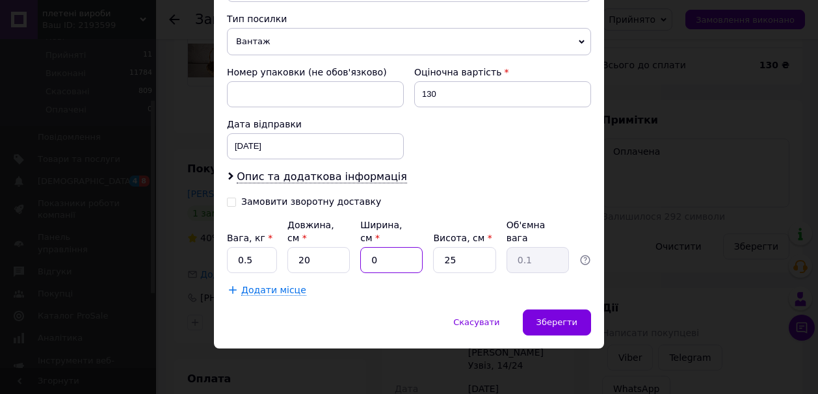
type input "30"
type input "3.75"
type input "0"
type input "0.1"
type input "20"
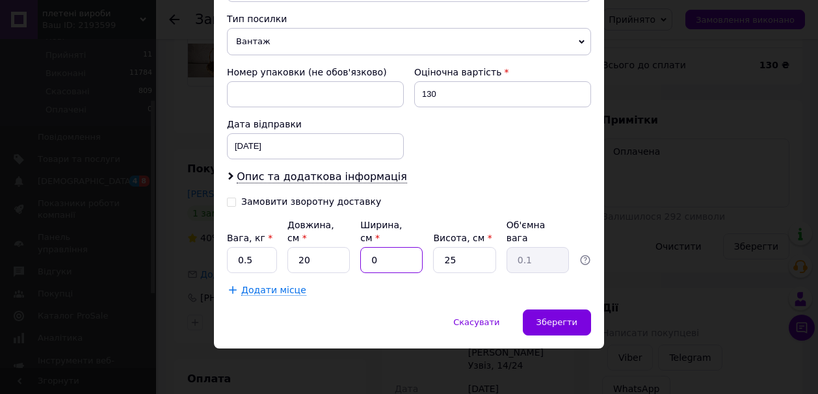
type input "2.5"
type input "200"
type input "25"
type input "20"
type input "2.5"
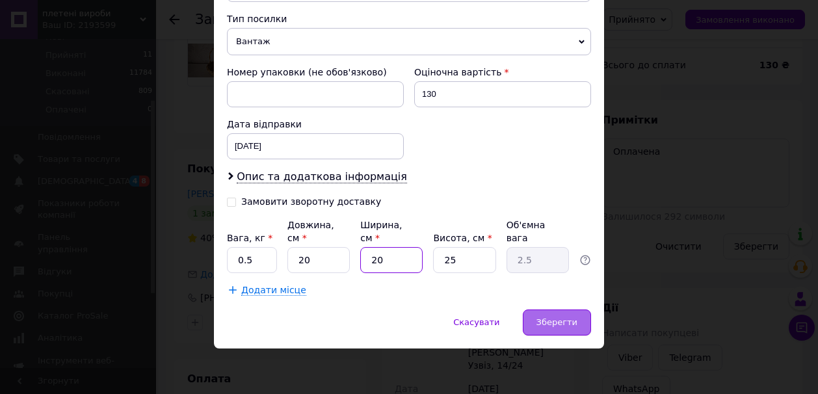
type input "20"
click at [565, 318] on span "Зберегти" at bounding box center [557, 322] width 41 height 10
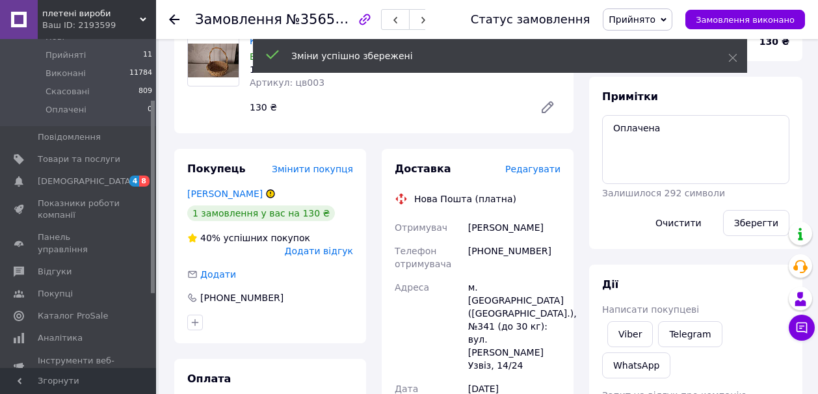
click at [578, 317] on div "Доставка Редагувати Нова Пошта (платна) Отримувач [PERSON_NAME] отримувача [PHO…" at bounding box center [478, 380] width 208 height 463
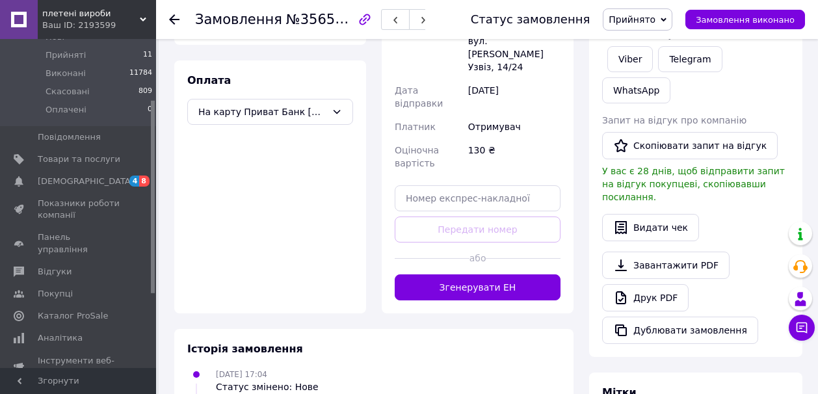
scroll to position [428, 0]
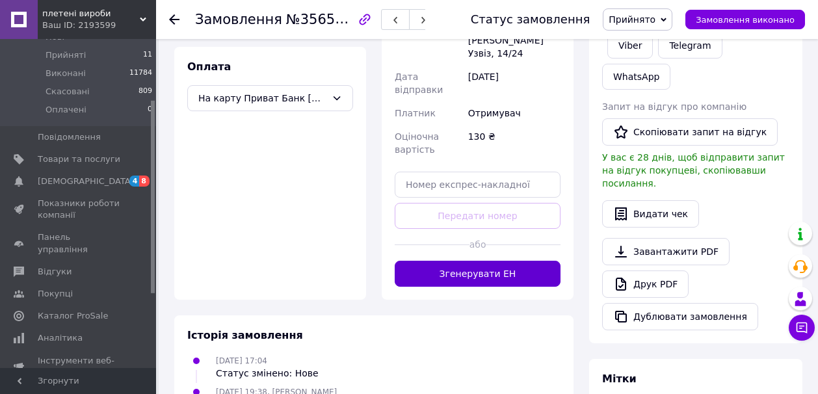
click at [536, 261] on button "Згенерувати ЕН" at bounding box center [478, 274] width 166 height 26
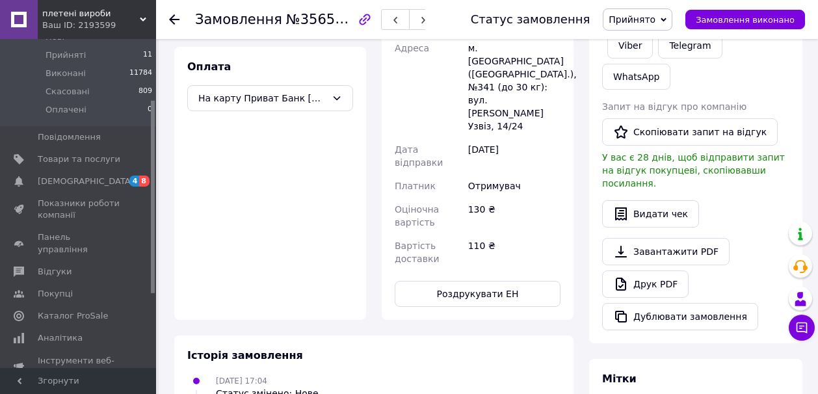
click at [579, 224] on div "Доставка Редагувати Нова Пошта (платна) Номер накладної 20451225246036 Статус в…" at bounding box center [478, 78] width 208 height 483
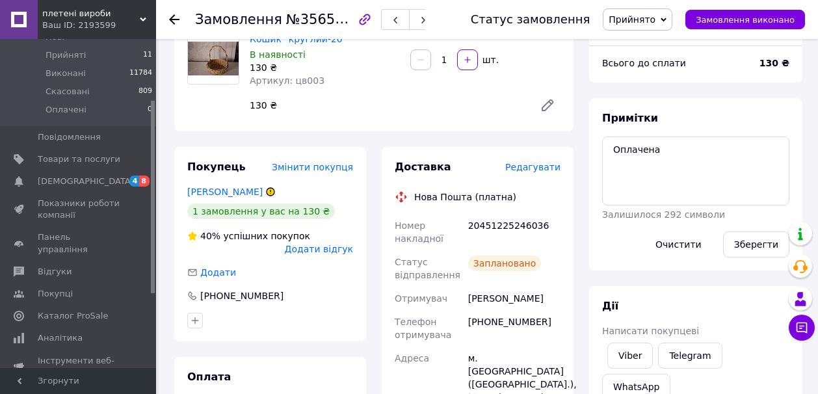
scroll to position [104, 0]
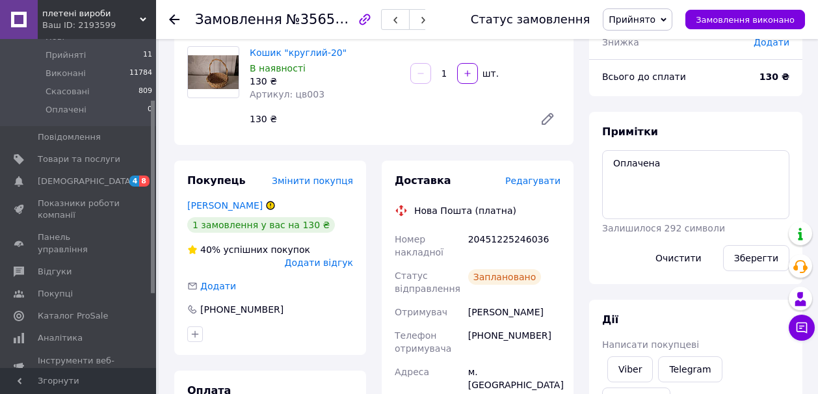
click at [673, 15] on span "Прийнято" at bounding box center [638, 19] width 70 height 22
click at [659, 46] on li "Виконано" at bounding box center [638, 46] width 68 height 20
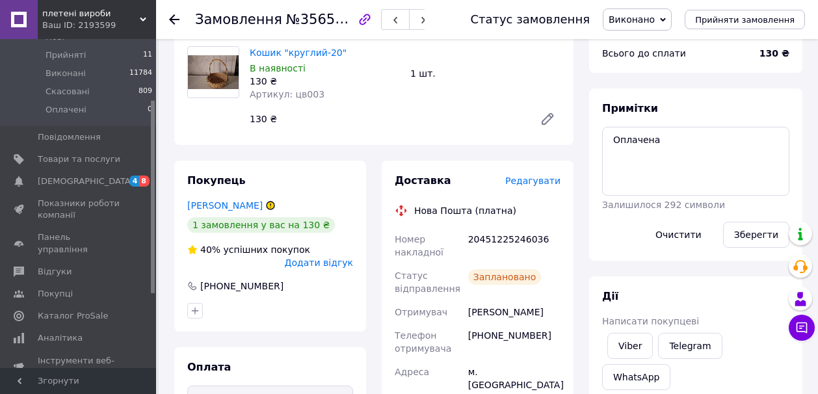
click at [176, 20] on use at bounding box center [174, 19] width 10 height 10
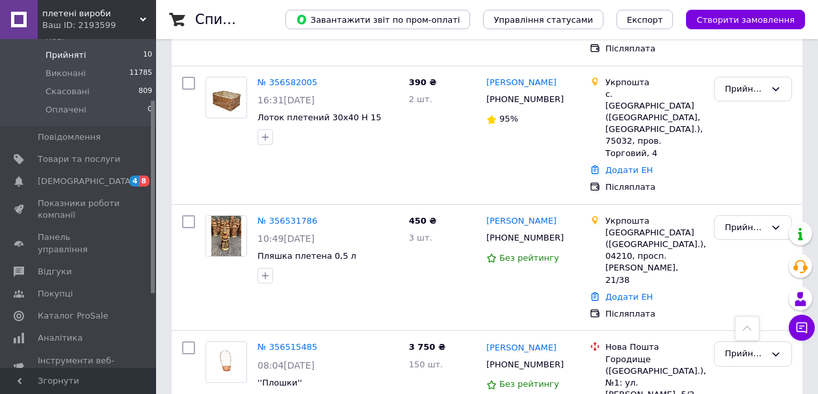
scroll to position [911, 0]
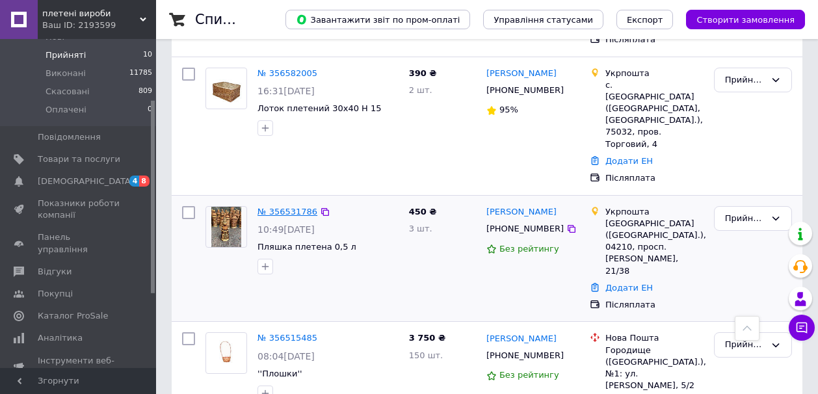
click at [285, 207] on link "№ 356531786" at bounding box center [288, 212] width 60 height 10
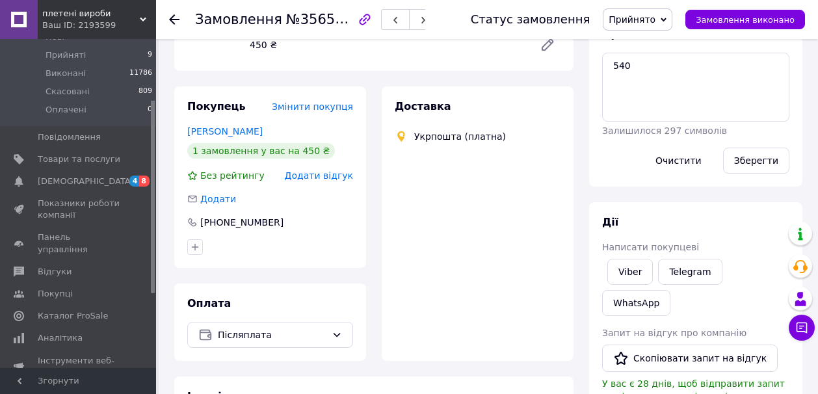
scroll to position [704, 0]
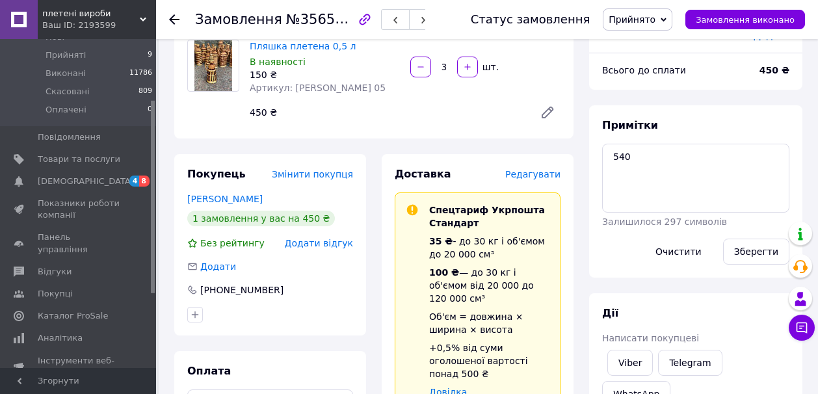
scroll to position [105, 0]
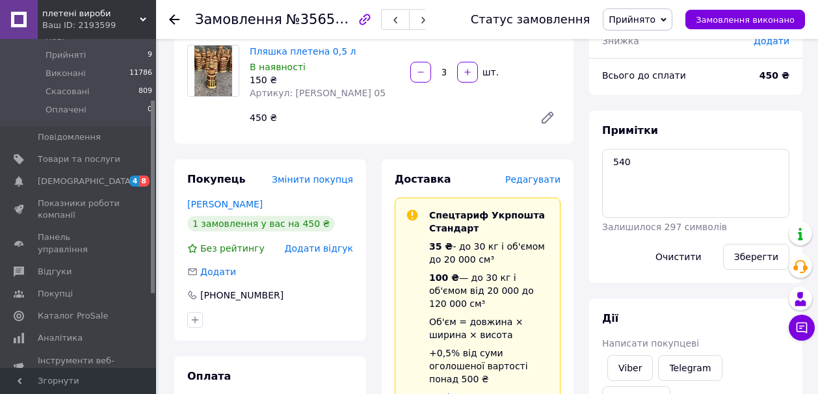
click at [537, 184] on span "Редагувати" at bounding box center [532, 179] width 55 height 10
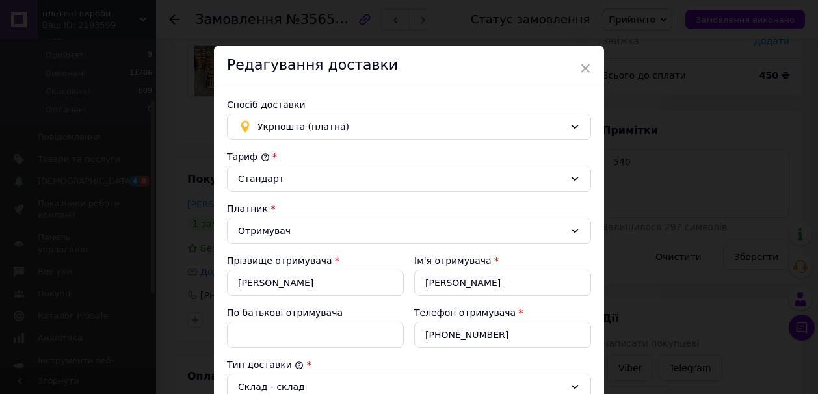
click at [587, 64] on span "×" at bounding box center [586, 68] width 12 height 22
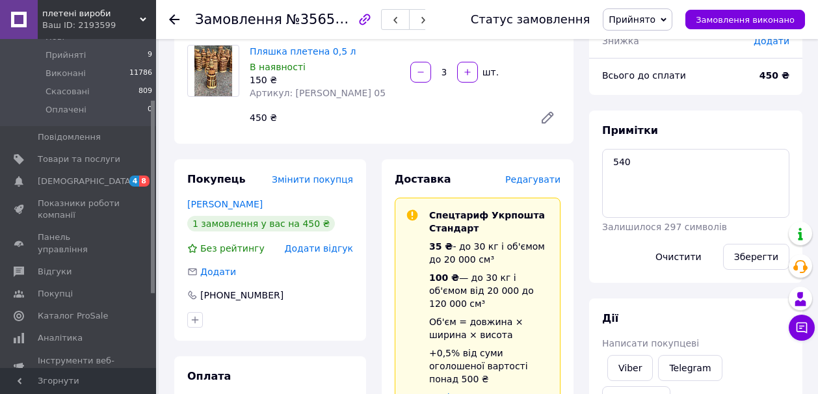
click at [673, 18] on span "Прийнято" at bounding box center [638, 19] width 70 height 22
click at [658, 47] on li "Виконано" at bounding box center [638, 46] width 68 height 20
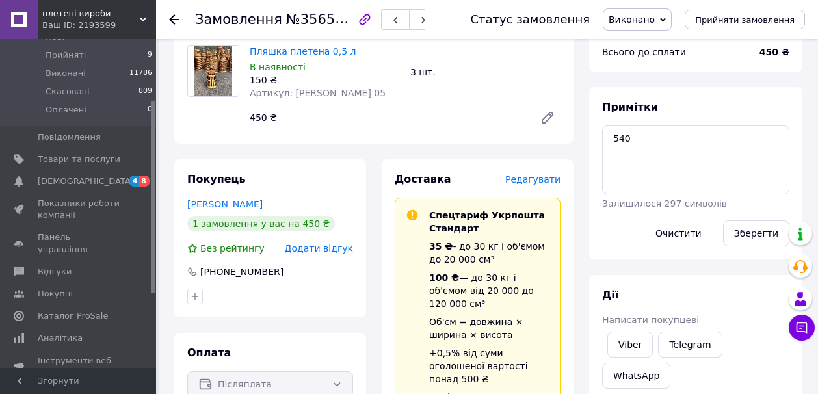
click at [174, 19] on use at bounding box center [174, 19] width 10 height 10
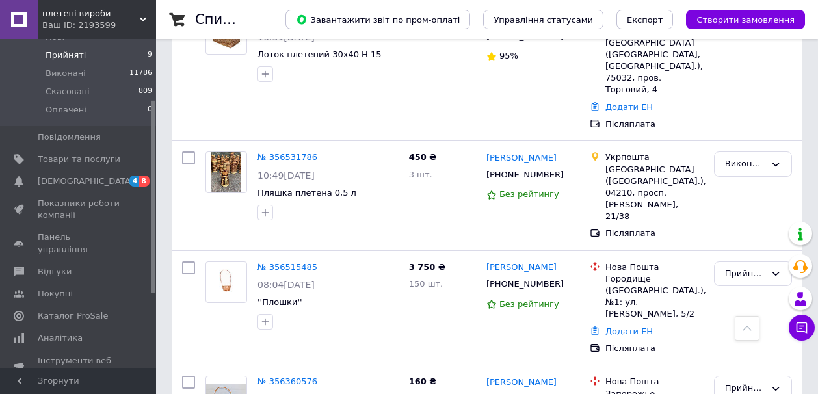
scroll to position [781, 0]
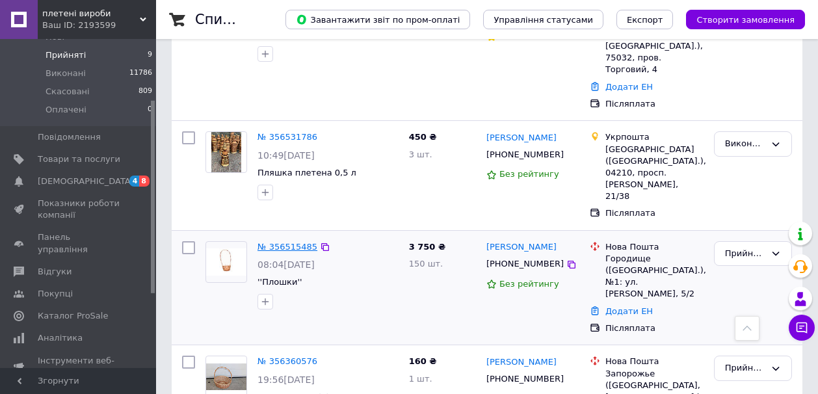
click at [284, 242] on link "№ 356515485" at bounding box center [288, 247] width 60 height 10
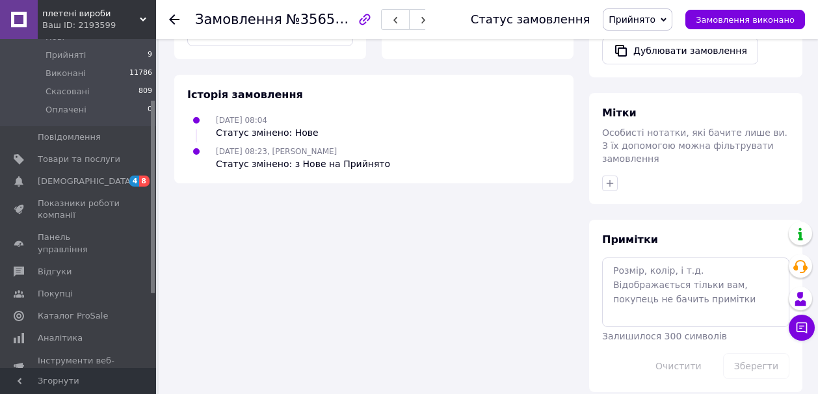
scroll to position [533, 0]
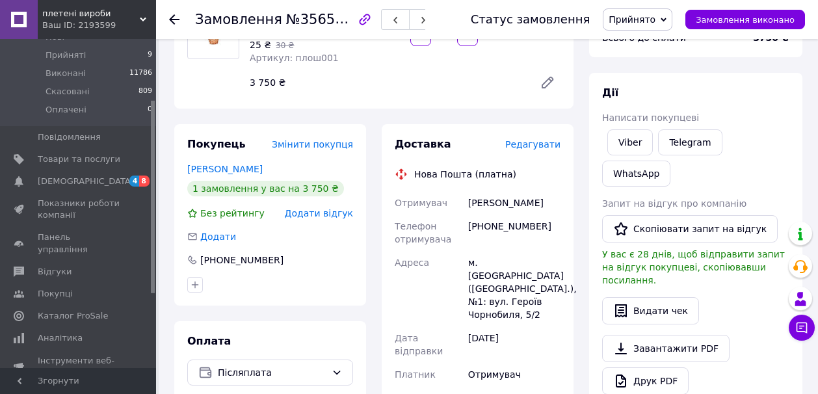
scroll to position [117, 0]
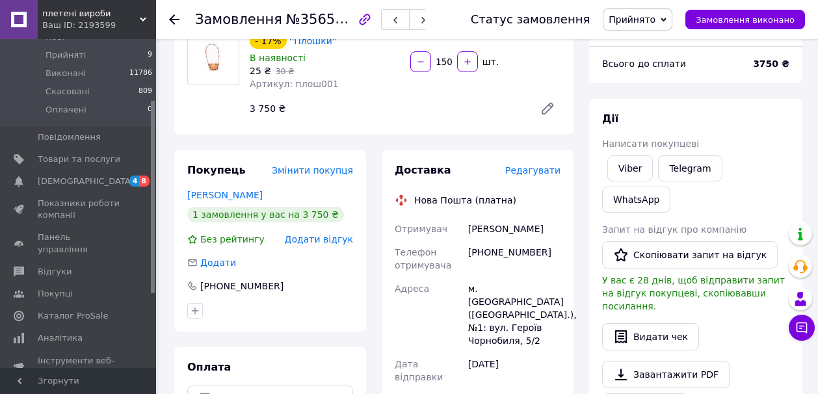
click at [543, 169] on span "Редагувати" at bounding box center [532, 170] width 55 height 10
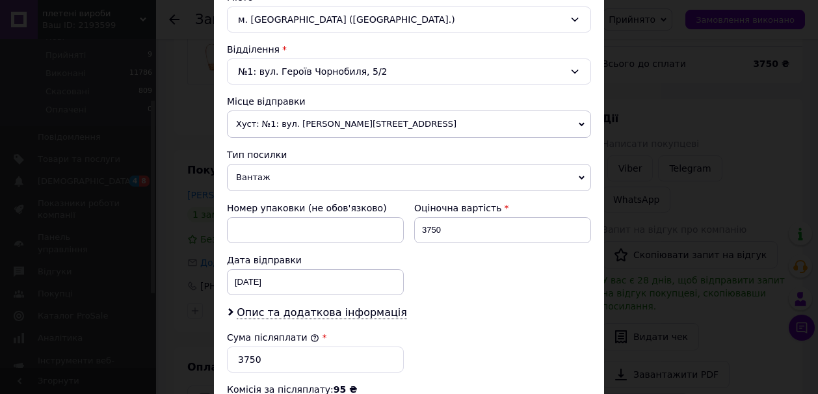
scroll to position [390, 0]
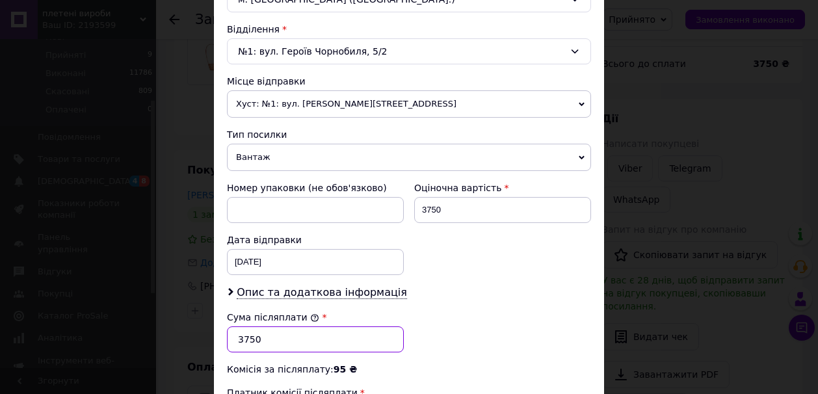
click at [245, 339] on input "3750" at bounding box center [315, 340] width 177 height 26
type input "1250"
click at [435, 289] on div "Опис та додаткова інформація" at bounding box center [409, 293] width 364 height 15
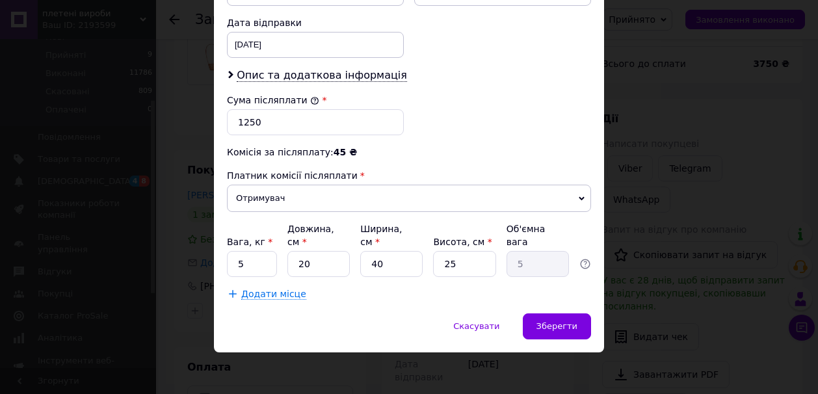
scroll to position [612, 0]
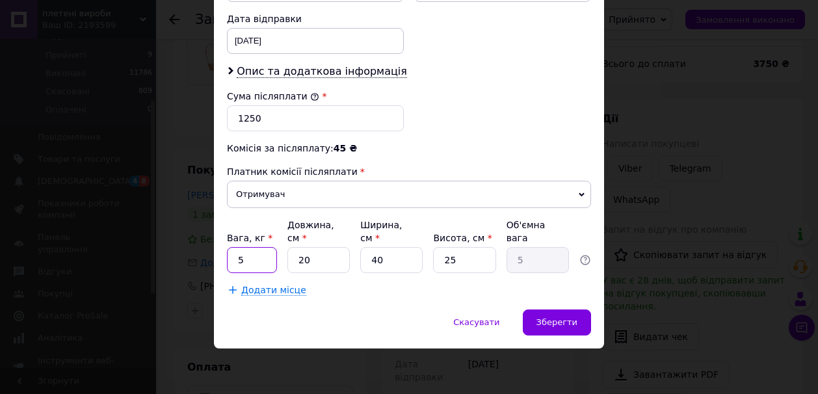
click at [245, 257] on input "5" at bounding box center [252, 260] width 50 height 26
type input "3"
click at [304, 260] on input "20" at bounding box center [319, 260] width 62 height 26
type input "0"
type input "0.1"
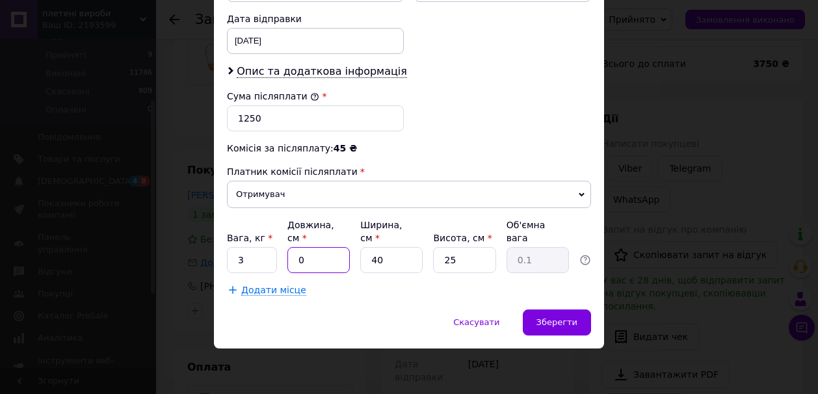
type input "60"
type input "15"
type input "60"
click at [455, 261] on input "25" at bounding box center [464, 260] width 62 height 26
type input "2"
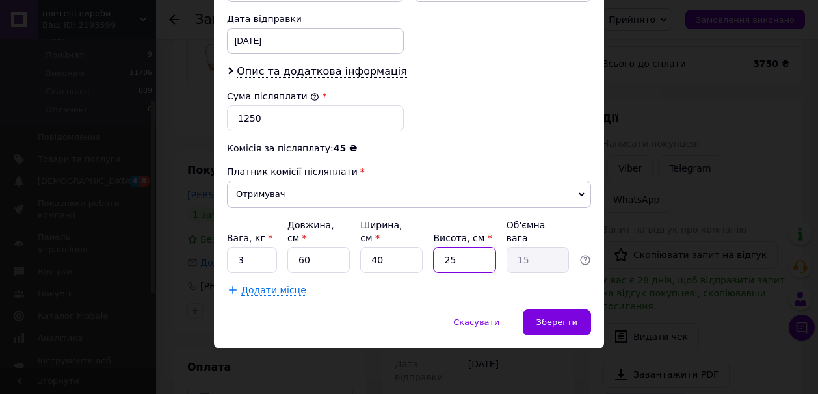
type input "1.2"
type input "5"
type input "3"
type input "50"
type input "30"
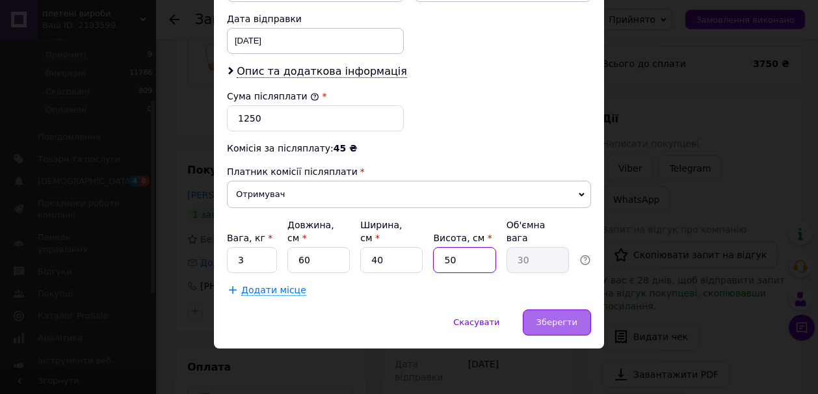
type input "50"
click at [562, 324] on span "Зберегти" at bounding box center [557, 322] width 41 height 10
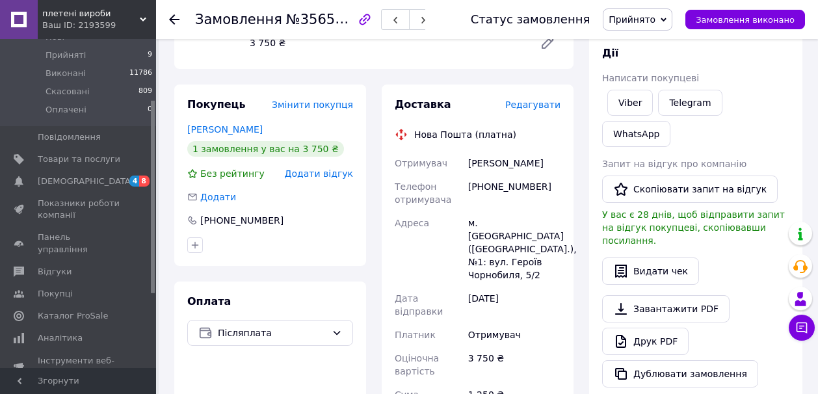
scroll to position [169, 0]
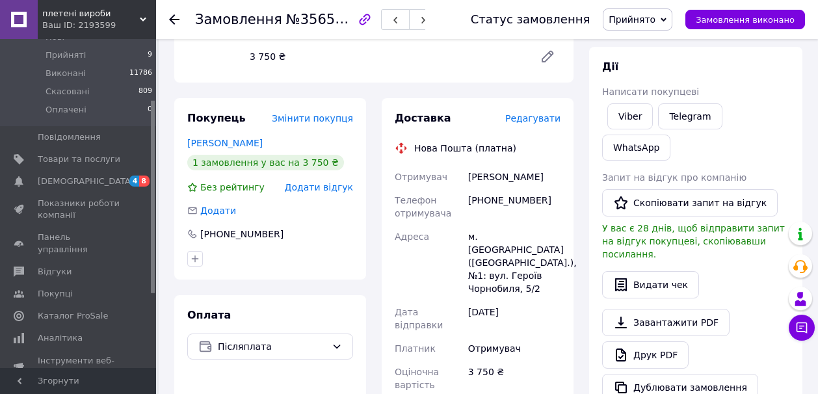
click at [551, 117] on span "Редагувати" at bounding box center [532, 118] width 55 height 10
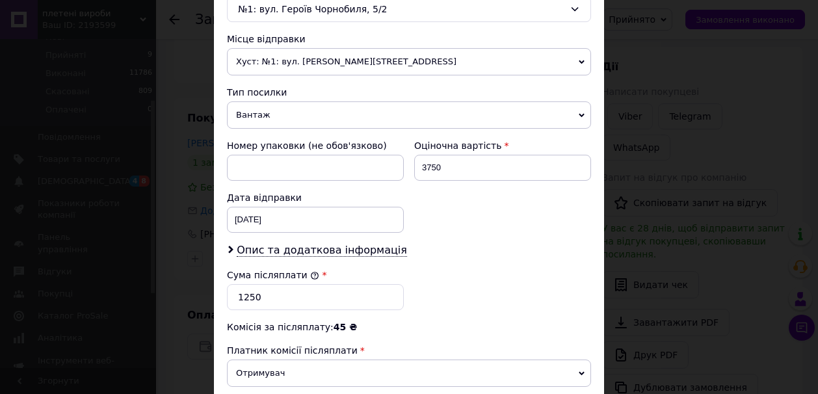
scroll to position [442, 0]
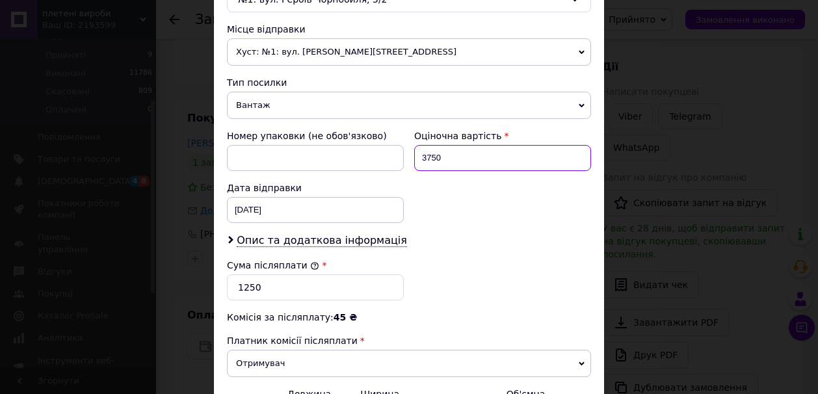
click at [430, 155] on input "3750" at bounding box center [502, 158] width 177 height 26
type input "1250"
click at [483, 227] on div "Номер упаковки (не обов'язково) Оціночна вартість 1250 Дата відправки [DATE] < …" at bounding box center [409, 176] width 375 height 104
click at [636, 253] on div "× Редагування доставки Спосіб доставки Нова Пошта (платна) Платник Отримувач Ві…" at bounding box center [409, 197] width 818 height 394
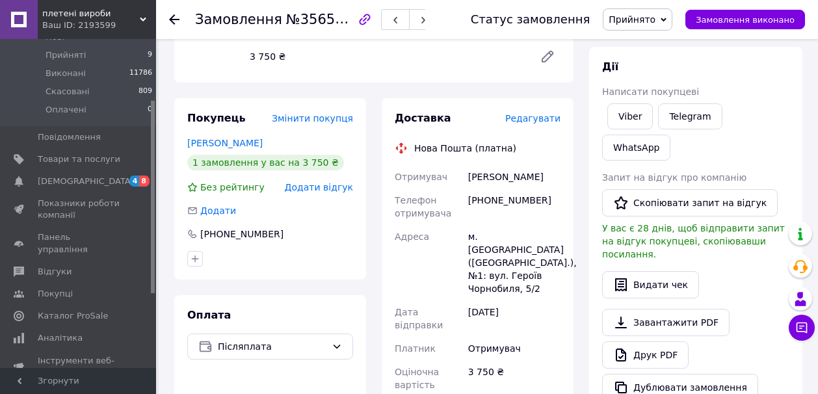
click at [548, 118] on span "Редагувати" at bounding box center [532, 118] width 55 height 10
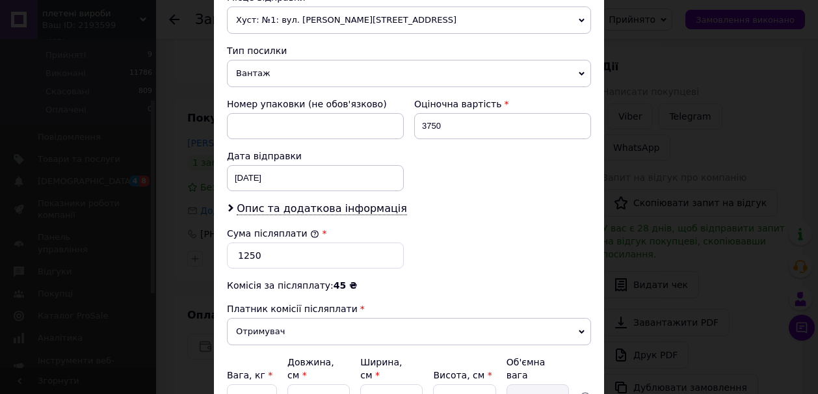
scroll to position [494, 0]
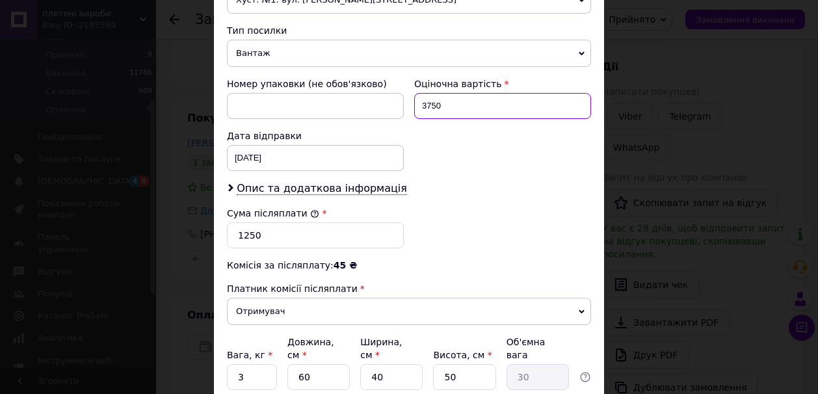
click at [431, 107] on input "3750" at bounding box center [502, 106] width 177 height 26
type input "1250"
click at [474, 141] on div "Номер упаковки (не обов'язково) Оціночна вартість 1250 Дата відправки [DATE] < …" at bounding box center [409, 124] width 375 height 104
click at [584, 224] on div "Сума післяплати * 1250" at bounding box center [409, 228] width 375 height 52
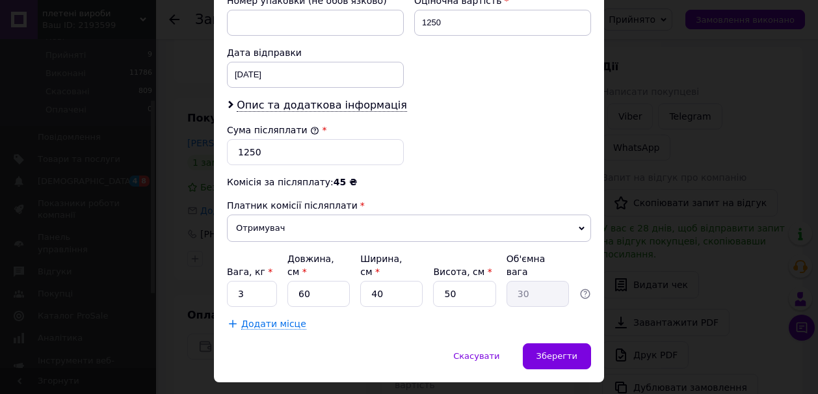
scroll to position [612, 0]
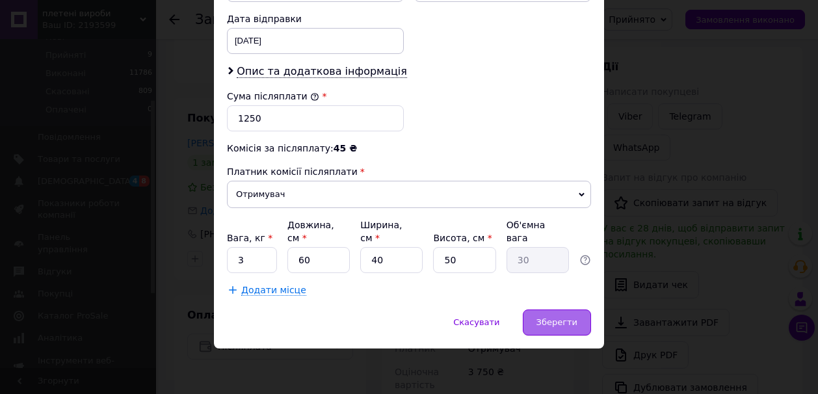
click at [571, 322] on span "Зберегти" at bounding box center [557, 322] width 41 height 10
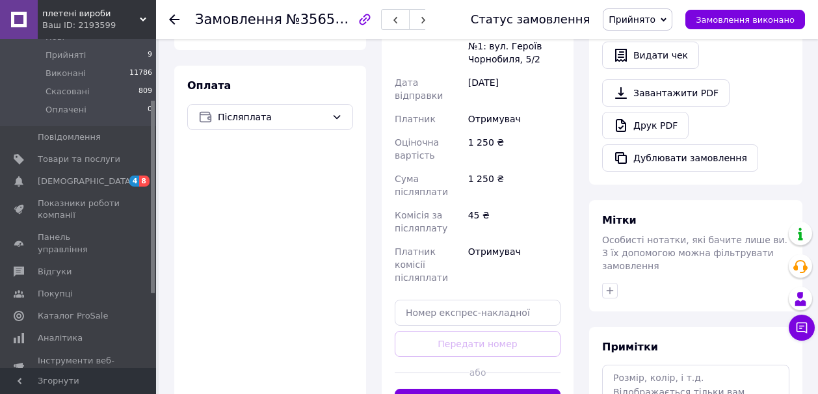
scroll to position [455, 0]
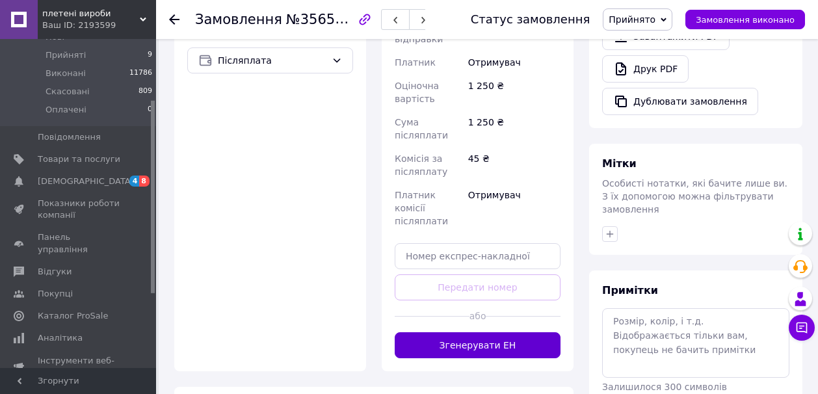
click at [501, 332] on button "Згенерувати ЕН" at bounding box center [478, 345] width 166 height 26
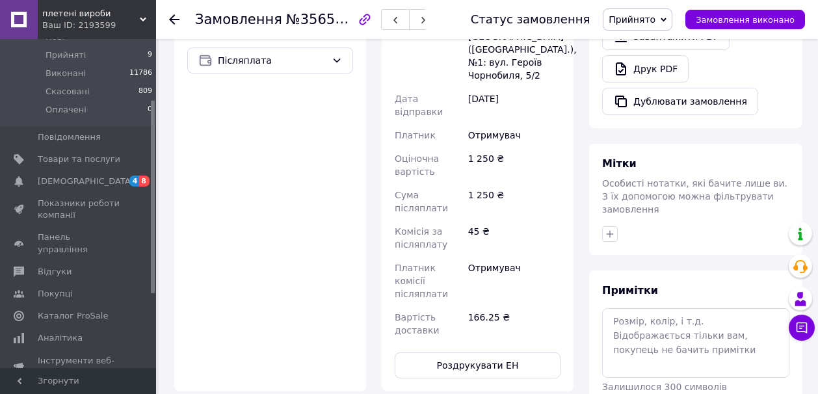
click at [581, 284] on div "Доставка Редагувати Нова Пошта (платна) Номер накладної 20451225254018 Статус в…" at bounding box center [478, 102] width 208 height 580
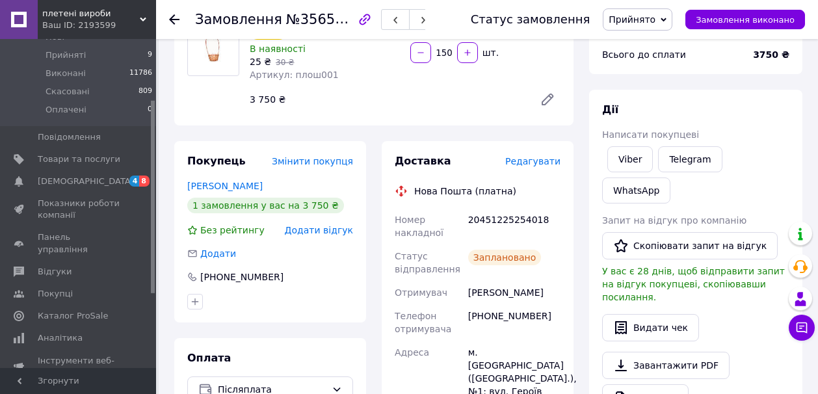
scroll to position [117, 0]
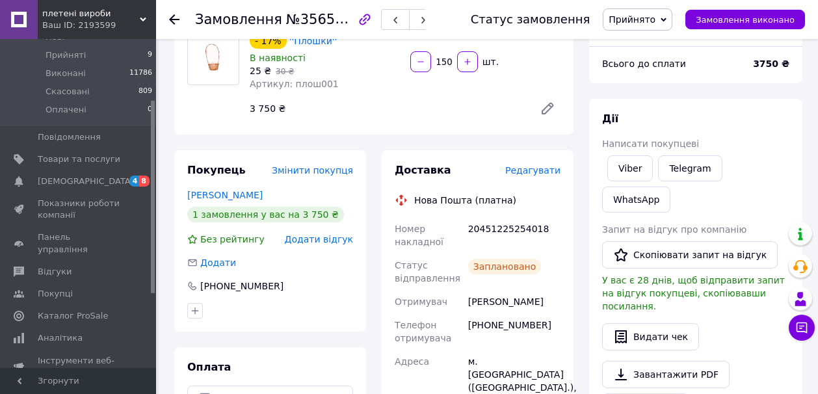
click at [667, 18] on icon at bounding box center [664, 20] width 6 height 4
click at [645, 46] on li "Виконано" at bounding box center [638, 46] width 68 height 20
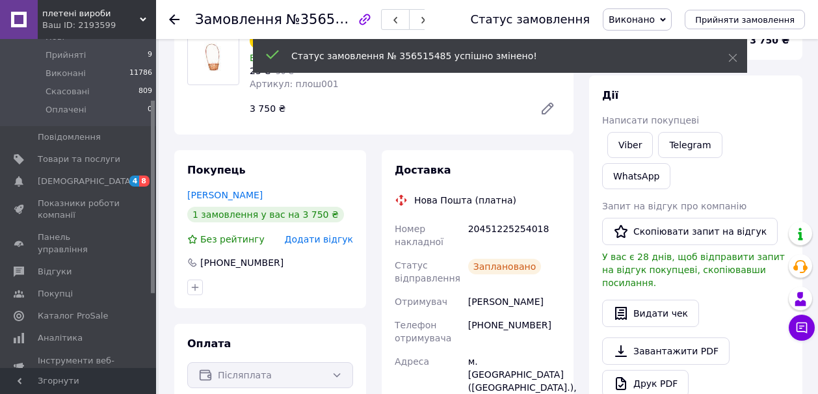
click at [176, 16] on icon at bounding box center [174, 19] width 10 height 10
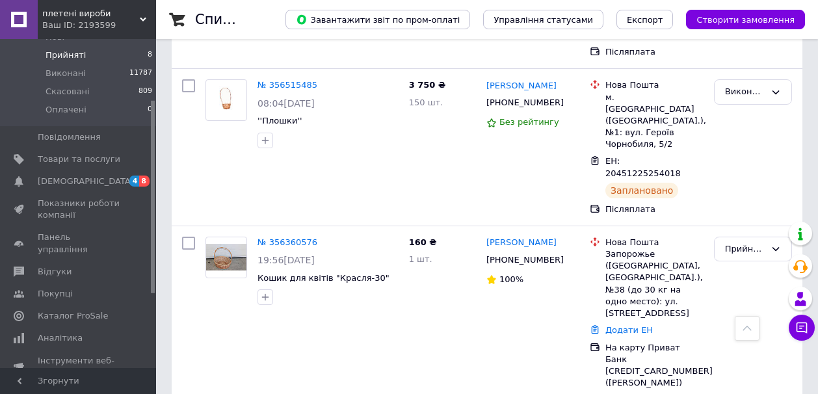
scroll to position [859, 0]
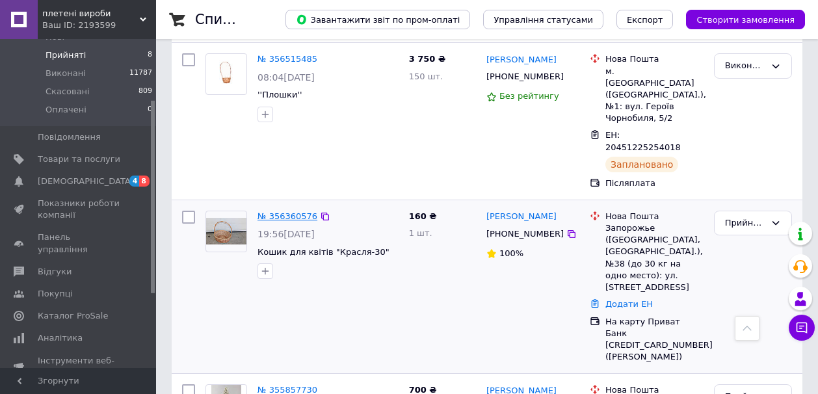
click at [304, 211] on link "№ 356360576" at bounding box center [288, 216] width 60 height 10
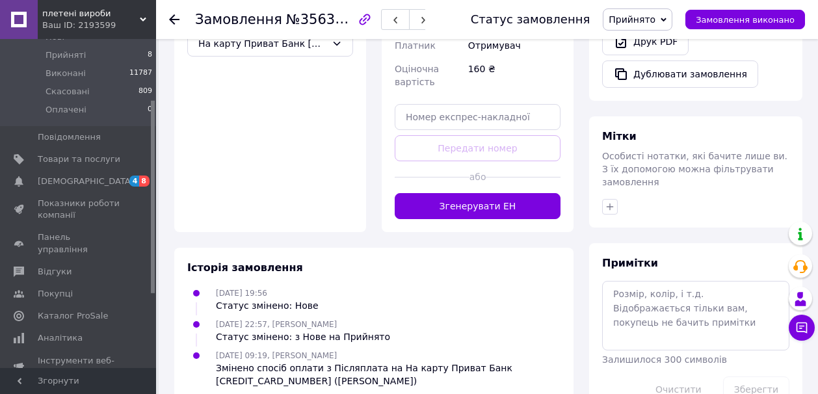
scroll to position [506, 0]
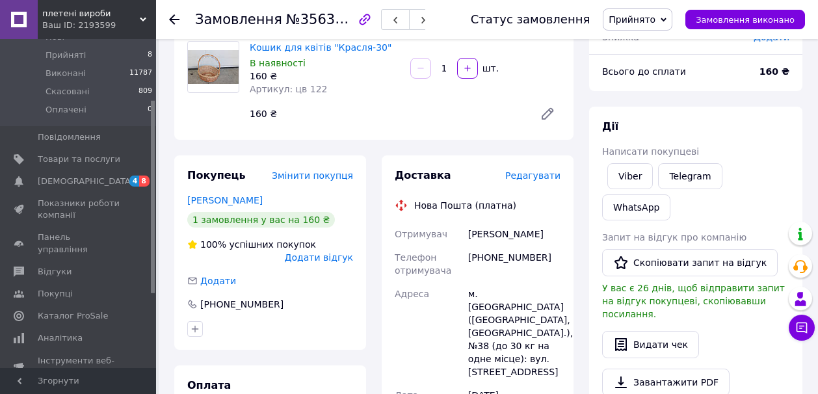
scroll to position [90, 0]
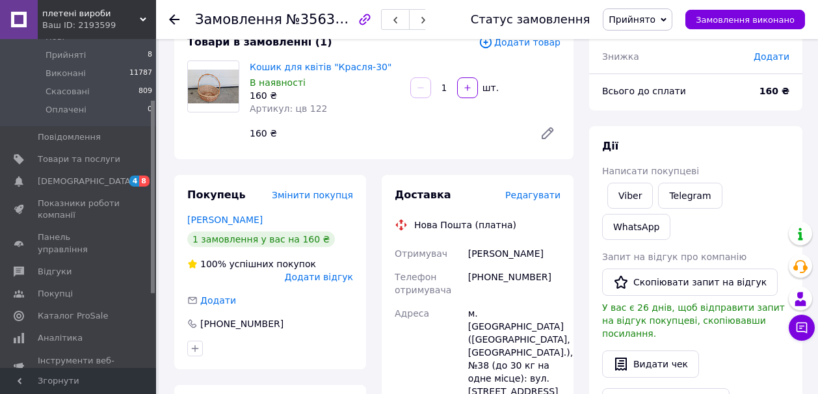
click at [543, 194] on span "Редагувати" at bounding box center [532, 195] width 55 height 10
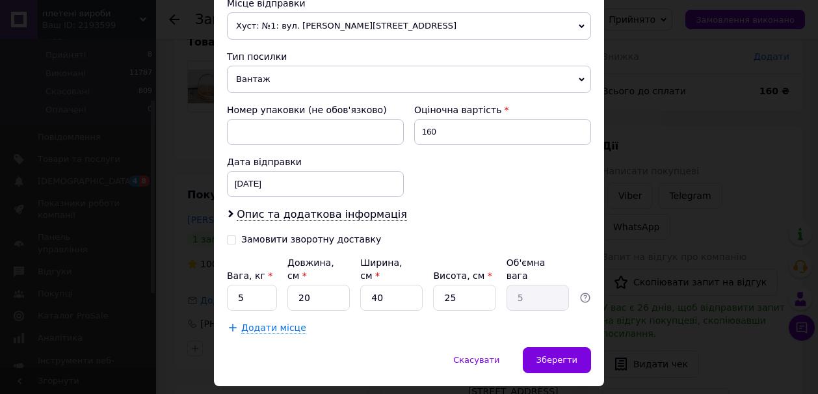
scroll to position [506, 0]
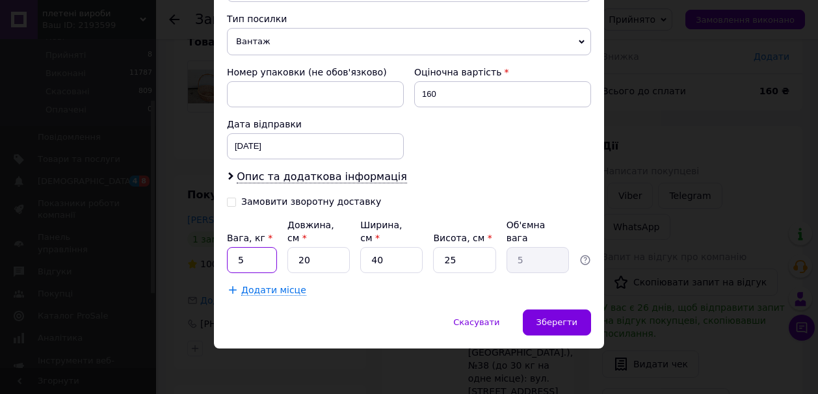
click at [238, 260] on input "5" at bounding box center [252, 260] width 50 height 26
type input "0.5"
click at [304, 261] on input "20" at bounding box center [319, 260] width 62 height 26
type input "0"
type input "0.1"
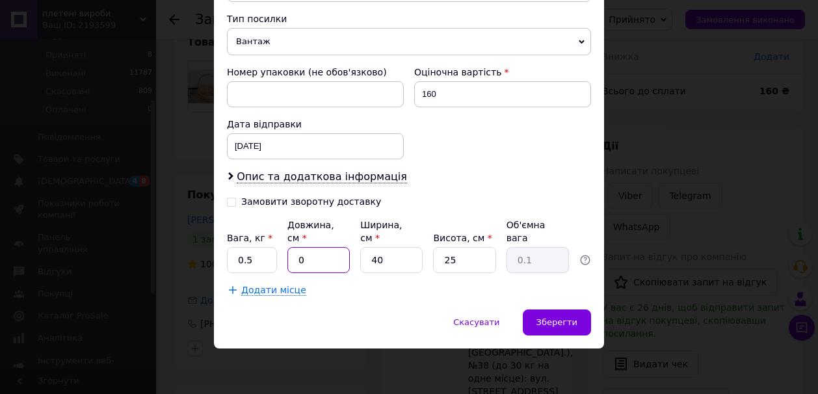
type input "30"
type input "7.5"
type input "30"
click at [450, 260] on input "25" at bounding box center [464, 260] width 62 height 26
type input "5"
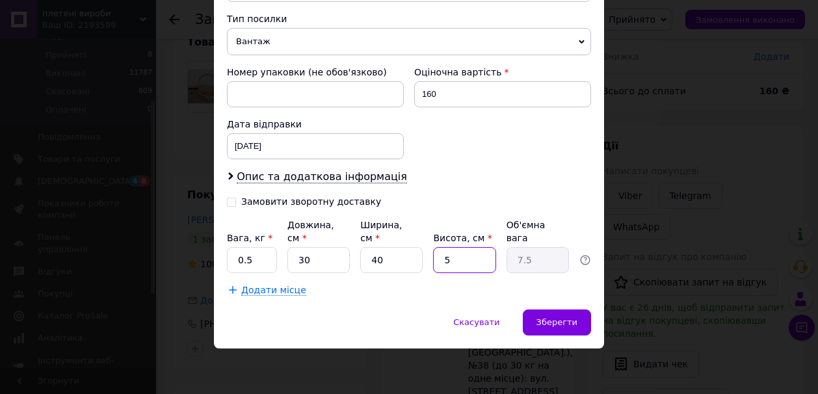
type input "1.5"
type input "35"
type input "10.5"
type input "35"
click at [548, 323] on span "Зберегти" at bounding box center [557, 322] width 41 height 10
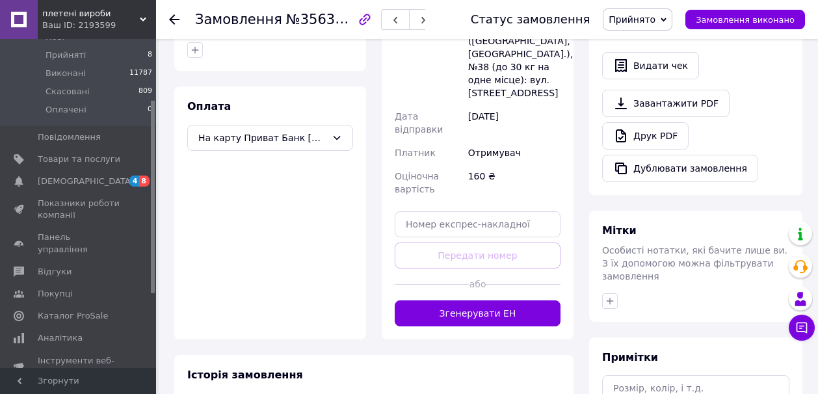
scroll to position [428, 0]
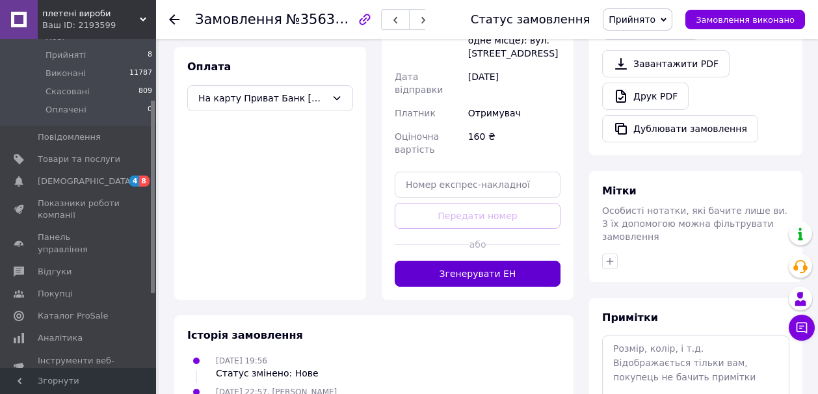
click at [527, 261] on button "Згенерувати ЕН" at bounding box center [478, 274] width 166 height 26
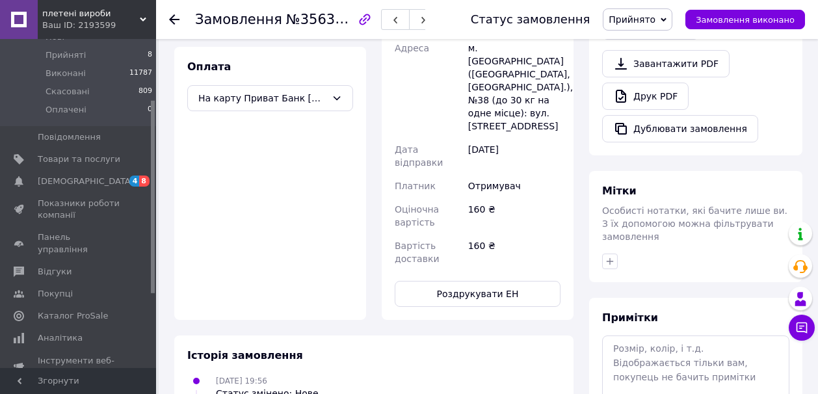
click at [580, 64] on div "Доставка Редагувати Нова Пошта (платна) Номер накладної 20451225255609 Статус в…" at bounding box center [478, 78] width 208 height 483
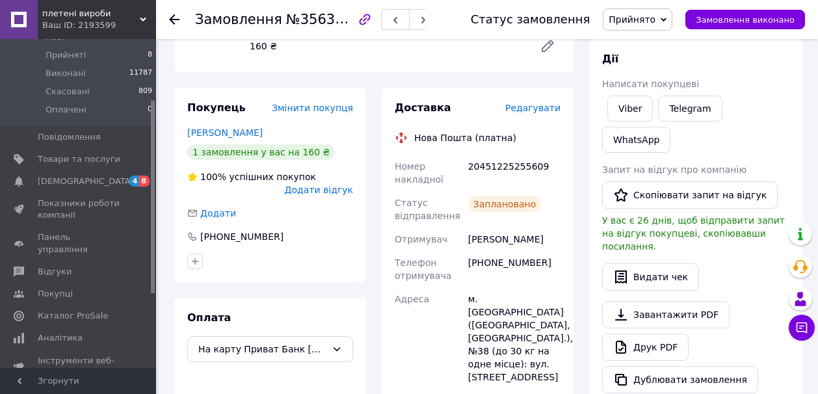
scroll to position [168, 0]
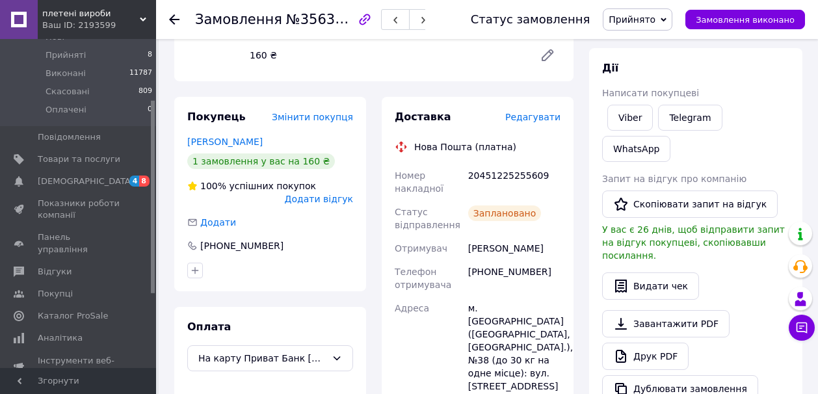
click at [673, 18] on span "Прийнято" at bounding box center [638, 19] width 70 height 22
click at [660, 47] on li "Виконано" at bounding box center [638, 46] width 68 height 20
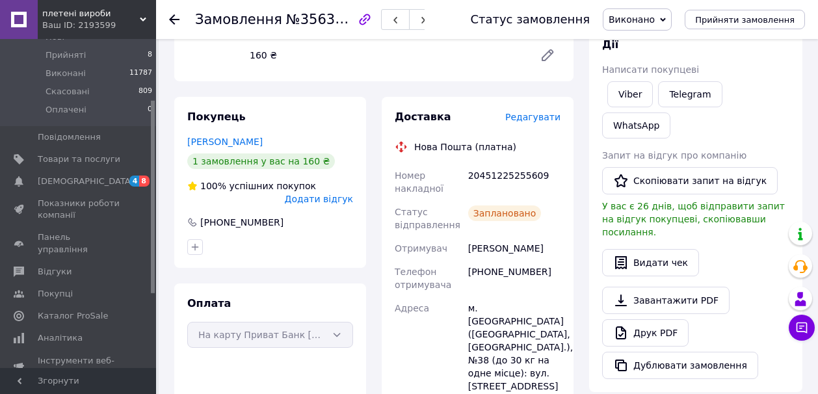
click at [176, 15] on icon at bounding box center [174, 19] width 10 height 10
